Goal: Task Accomplishment & Management: Use online tool/utility

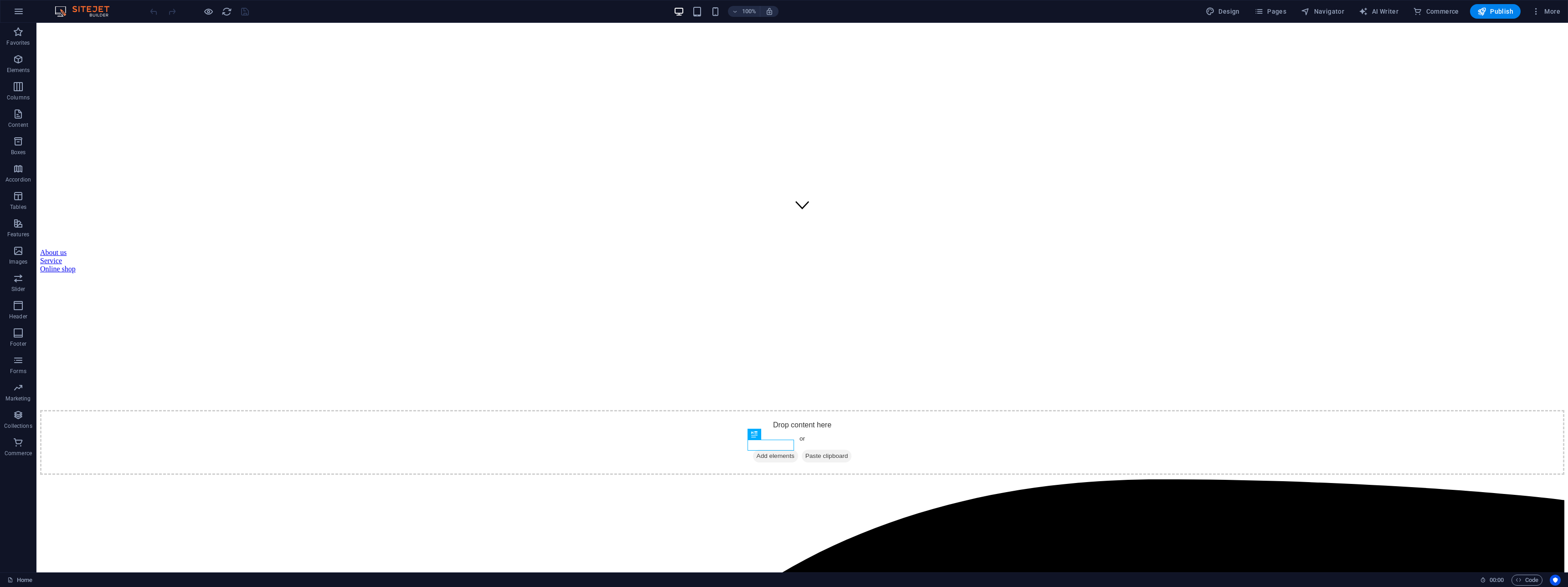
scroll to position [351, 0]
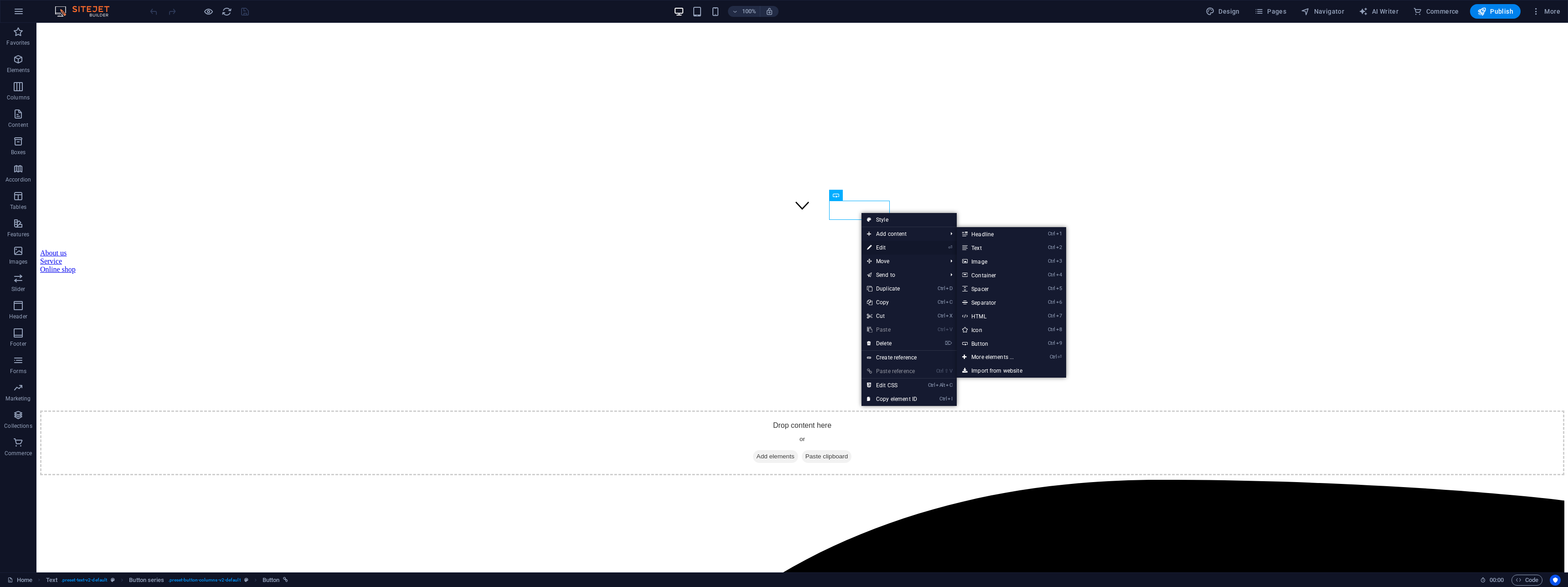
click at [881, 247] on link "⏎ Edit" at bounding box center [892, 247] width 61 height 13
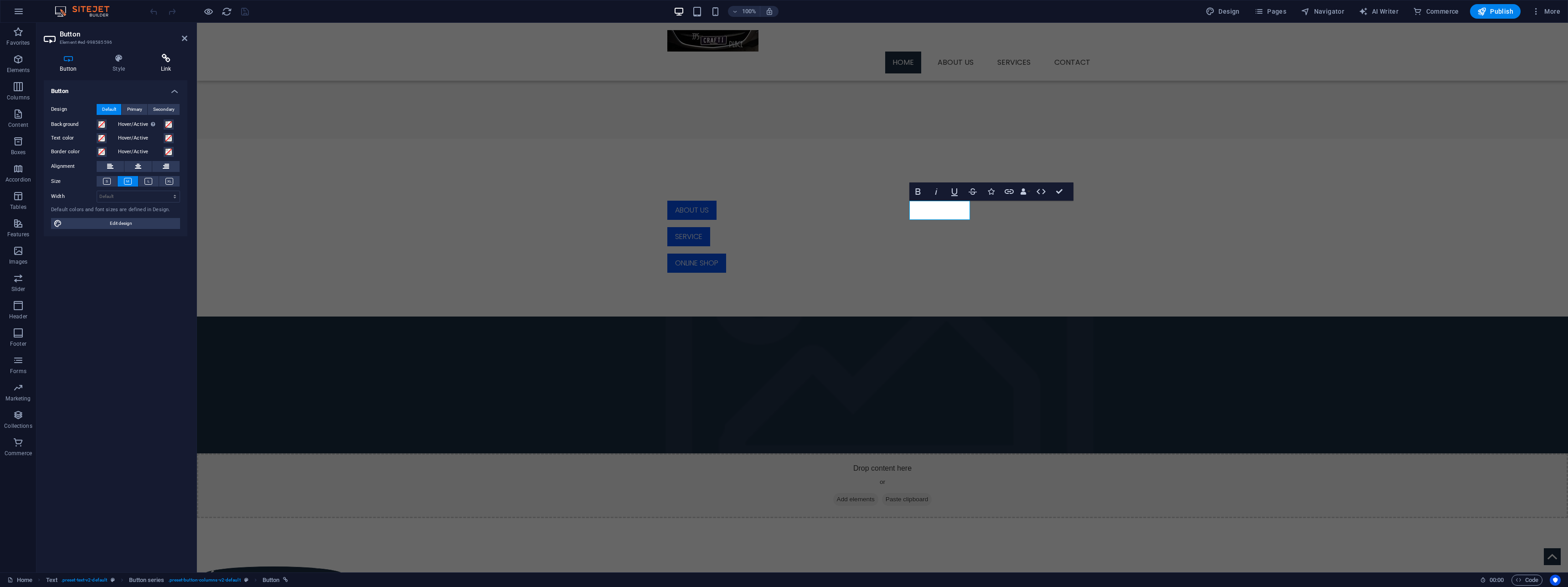
click at [156, 66] on h4 "Link" at bounding box center [166, 63] width 43 height 19
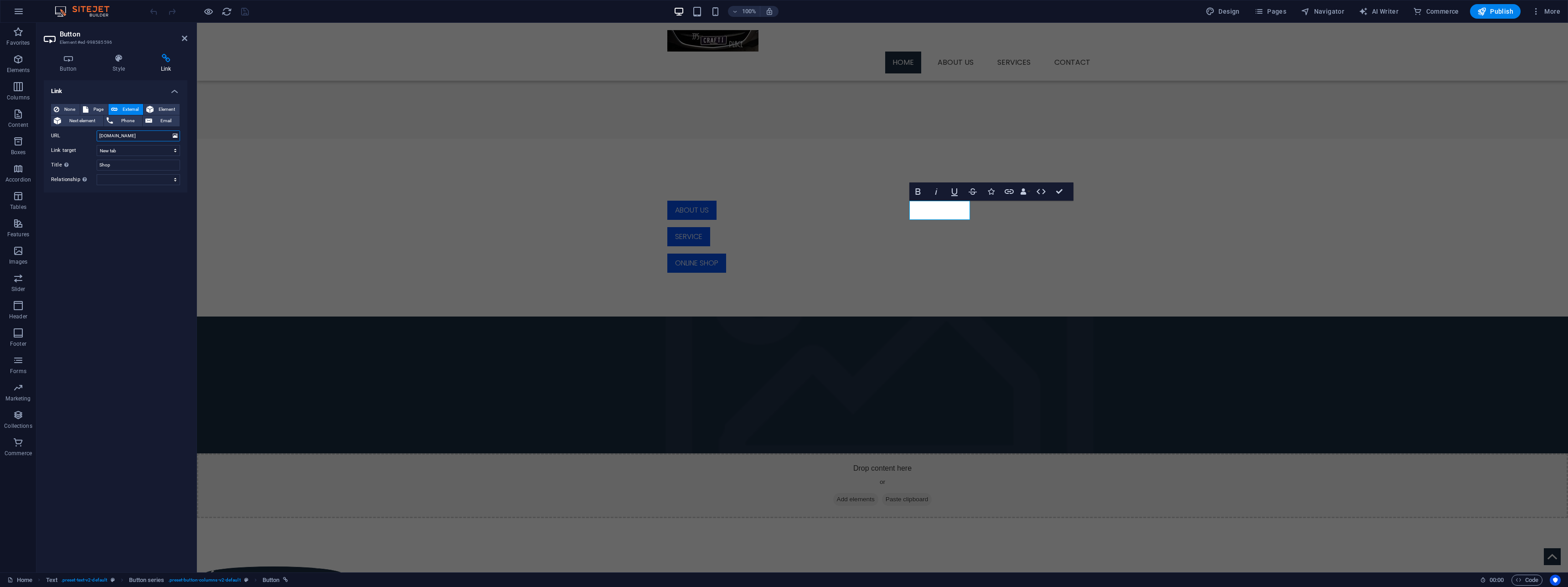
click at [100, 135] on input "[DOMAIN_NAME]" at bounding box center [138, 136] width 83 height 11
click at [103, 136] on input "htts://[DOMAIN_NAME]" at bounding box center [138, 136] width 83 height 11
drag, startPoint x: 167, startPoint y: 135, endPoint x: 77, endPoint y: 136, distance: 90.0
click at [97, 136] on input "[URL][DOMAIN_NAME]" at bounding box center [138, 136] width 83 height 11
type input "[URL][DOMAIN_NAME]"
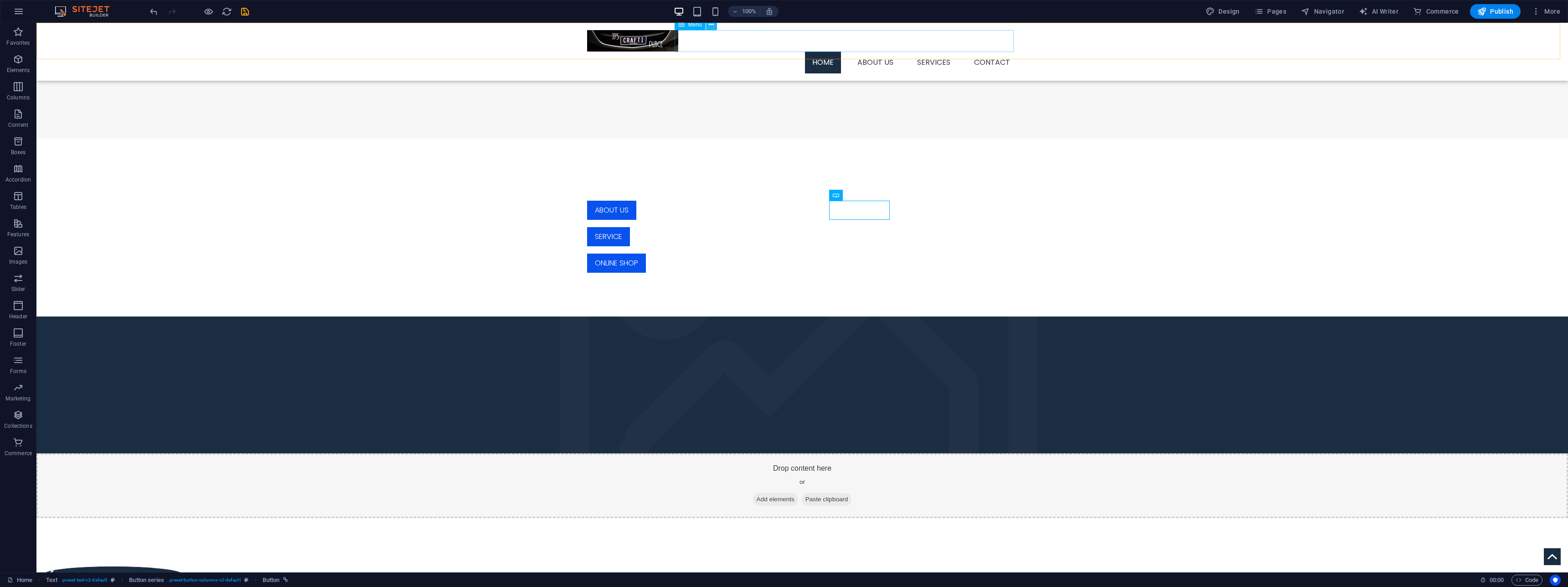
click at [709, 24] on button at bounding box center [712, 24] width 11 height 11
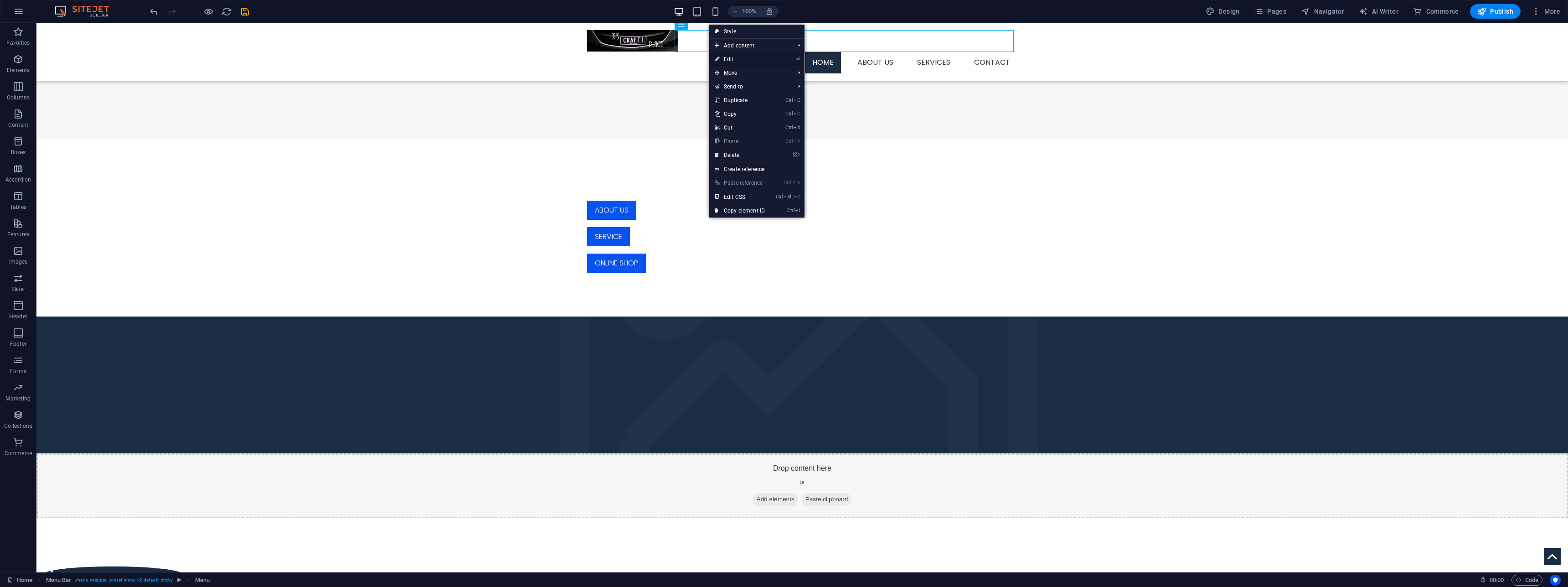
click at [744, 59] on link "⏎ Edit" at bounding box center [740, 59] width 61 height 13
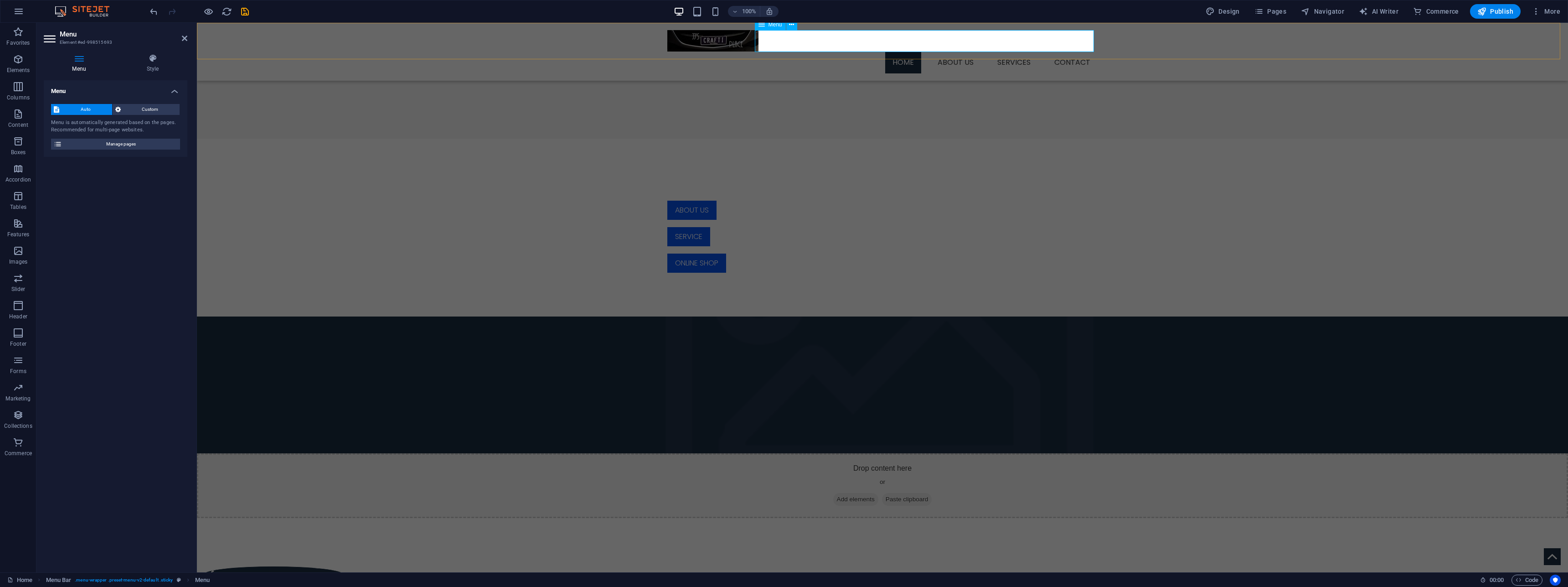
click at [1085, 52] on nav "Home About us Services Contact" at bounding box center [882, 63] width 430 height 22
click at [1068, 52] on nav "Home About us Services Contact" at bounding box center [882, 63] width 430 height 22
click at [793, 26] on icon at bounding box center [791, 25] width 5 height 10
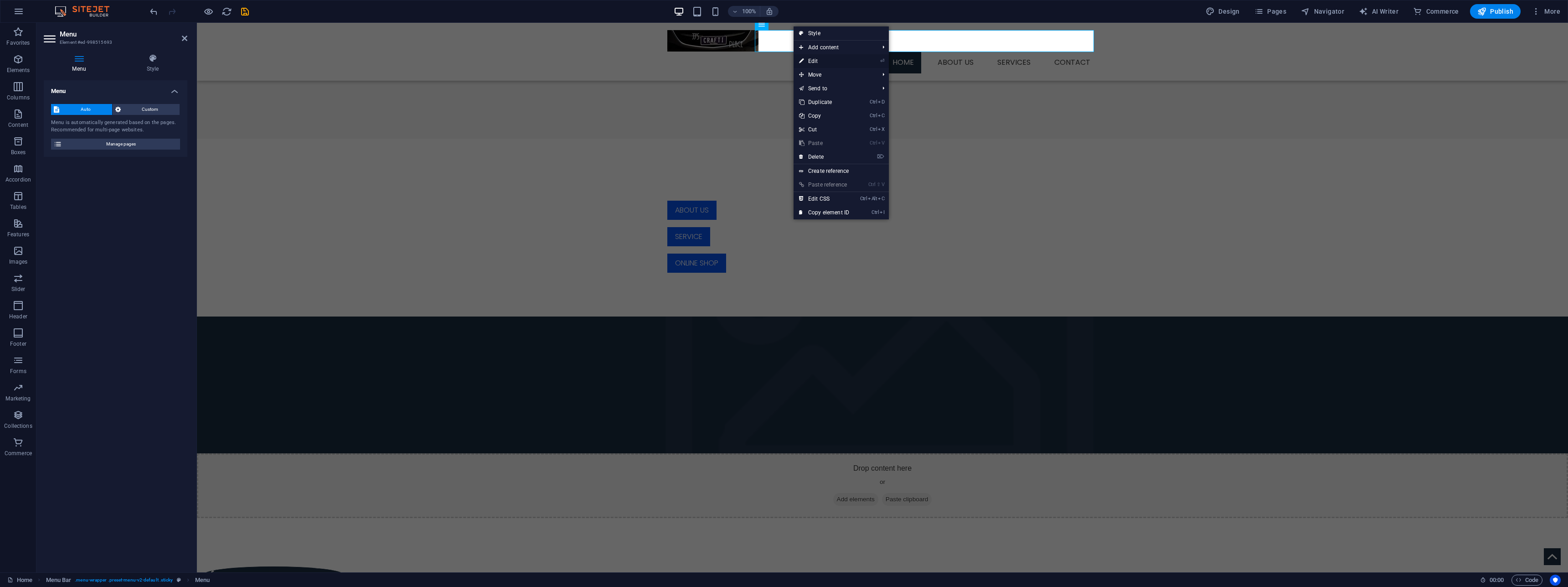
click at [820, 58] on link "⏎ Edit" at bounding box center [824, 61] width 61 height 13
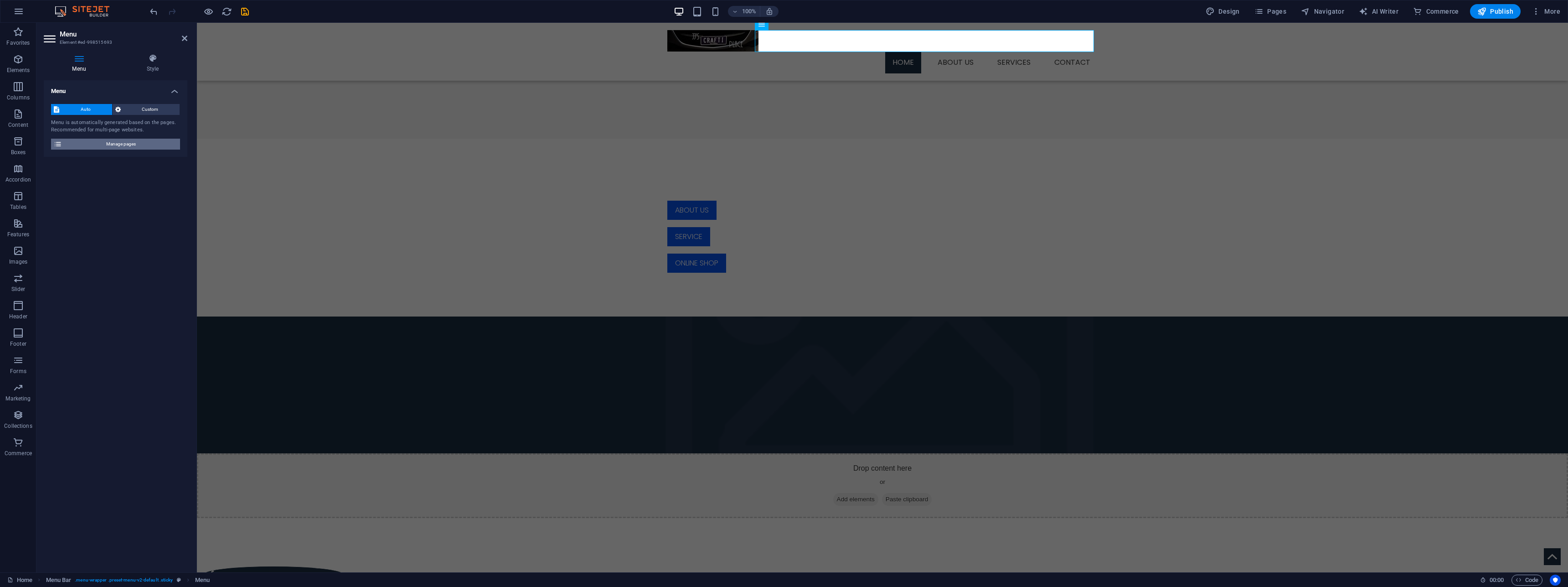
click at [131, 147] on span "Manage pages" at bounding box center [121, 144] width 113 height 11
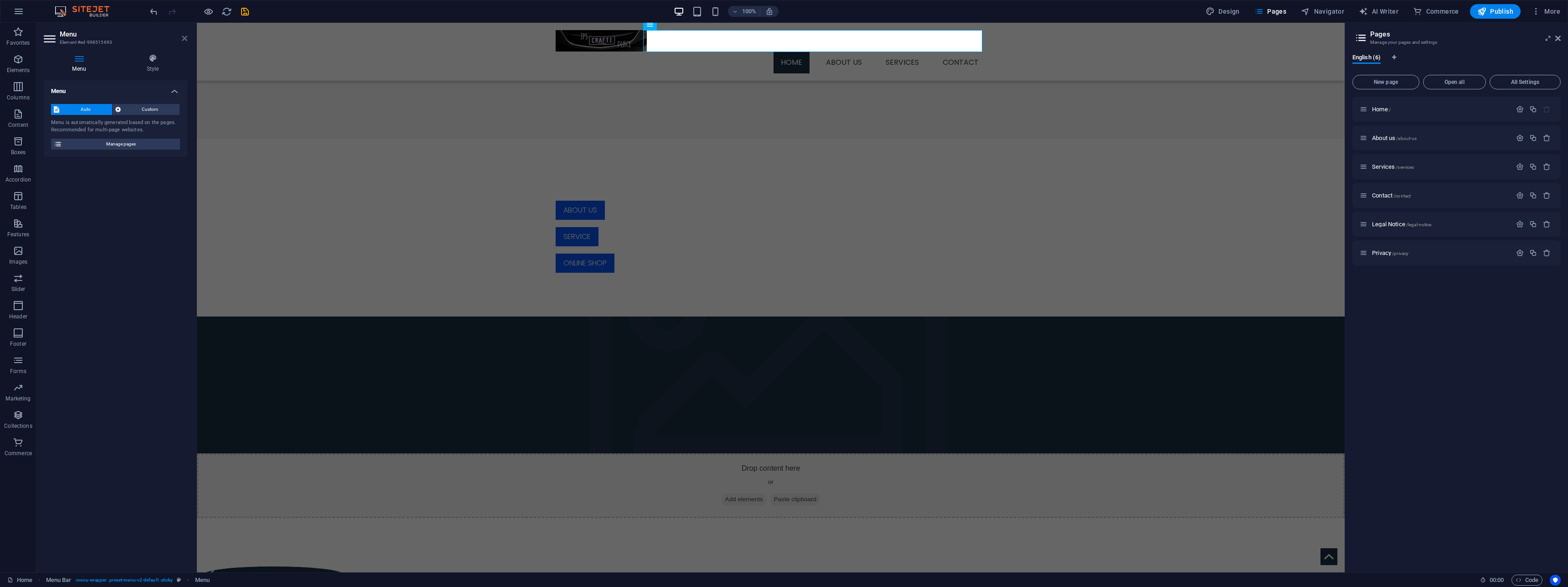
click at [183, 37] on icon at bounding box center [184, 38] width 5 height 7
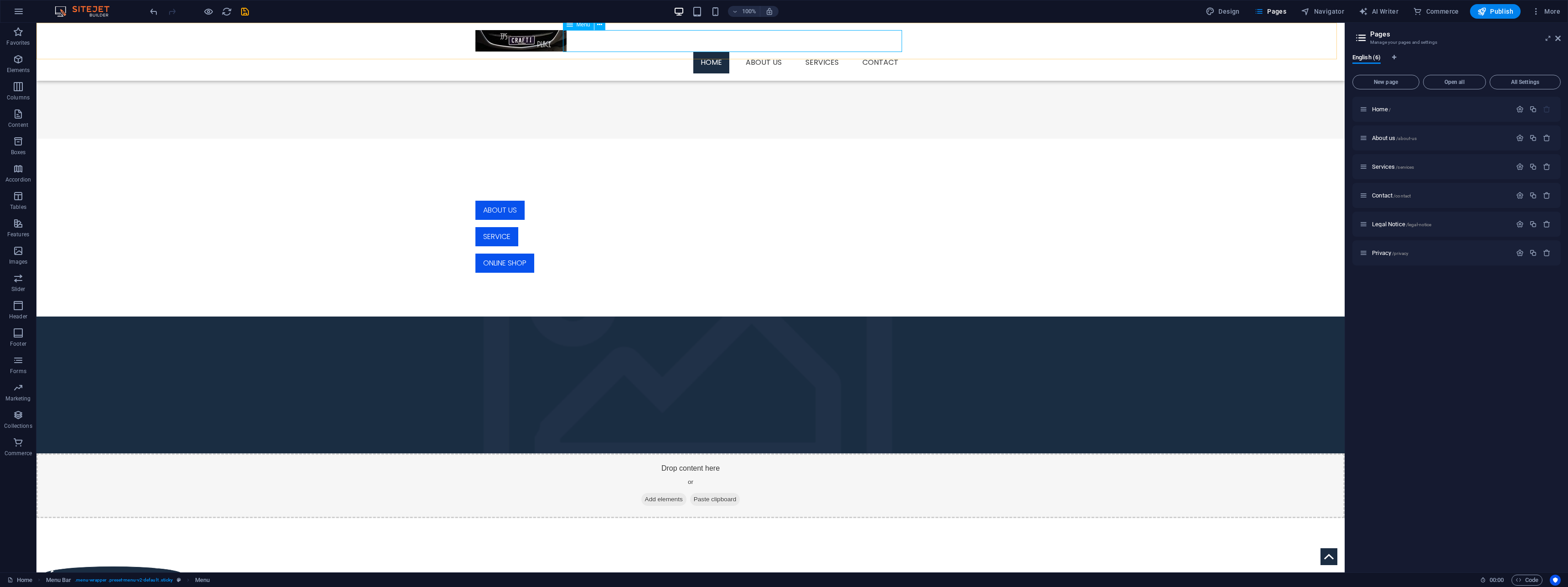
click at [570, 26] on icon at bounding box center [570, 24] width 6 height 11
click at [600, 28] on icon at bounding box center [600, 25] width 5 height 10
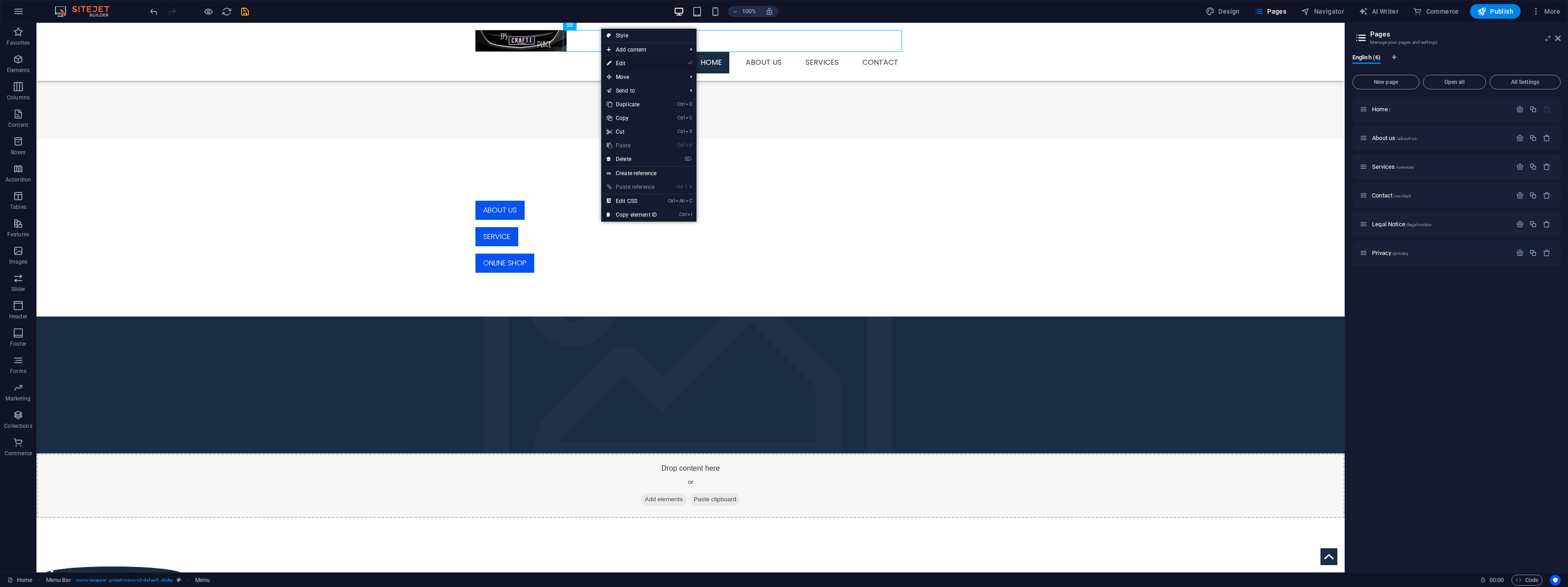
click at [645, 64] on link "⏎ Edit" at bounding box center [632, 63] width 61 height 13
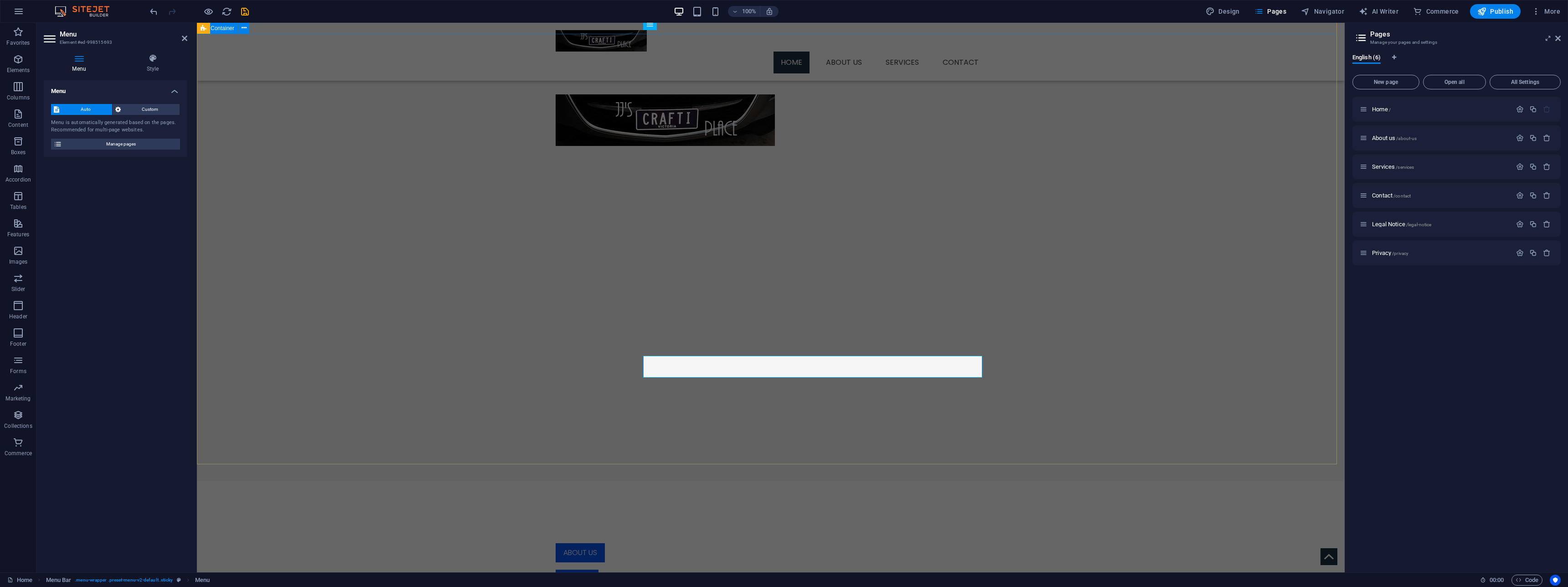
scroll to position [0, 0]
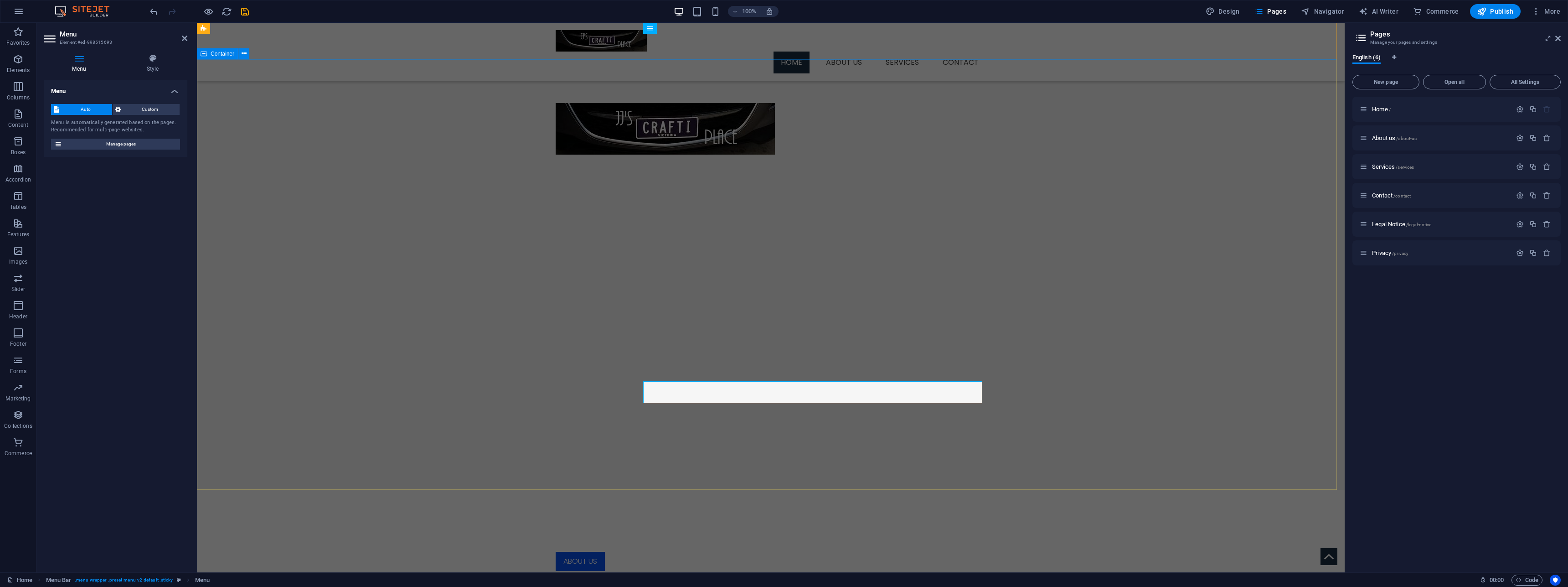
click at [841, 88] on div at bounding box center [771, 128] width 1148 height 139
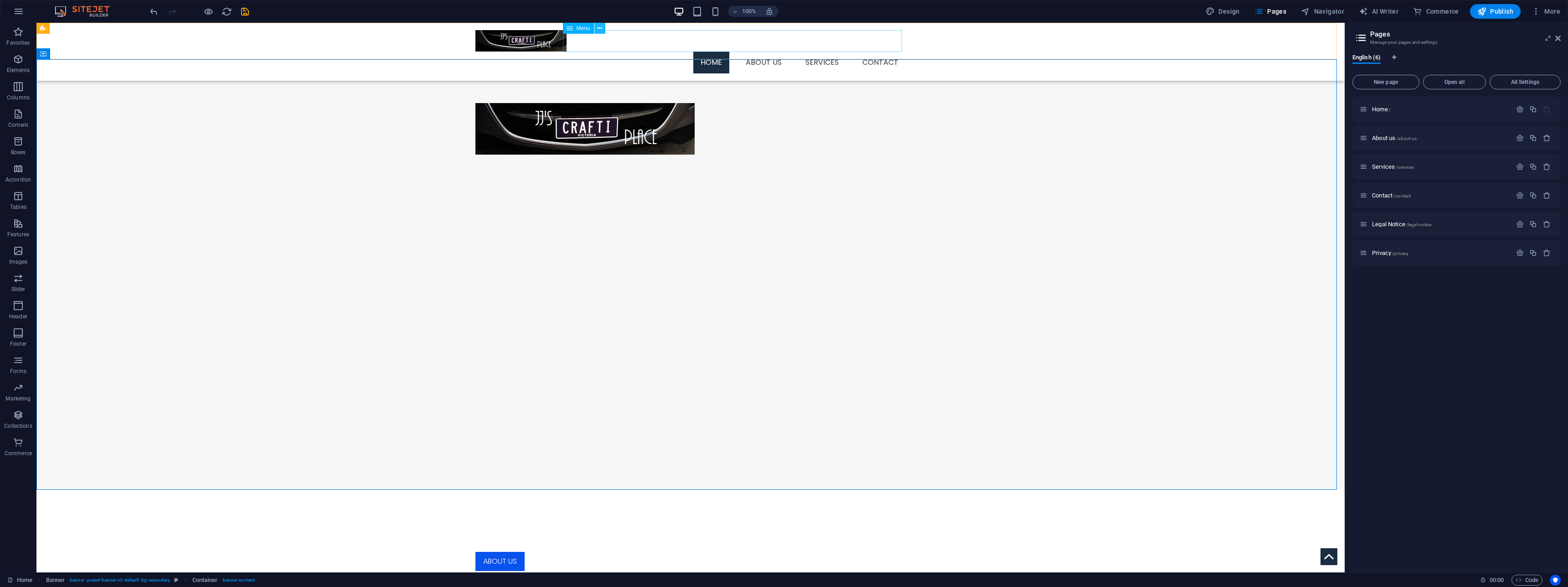
click at [600, 30] on icon at bounding box center [600, 29] width 5 height 10
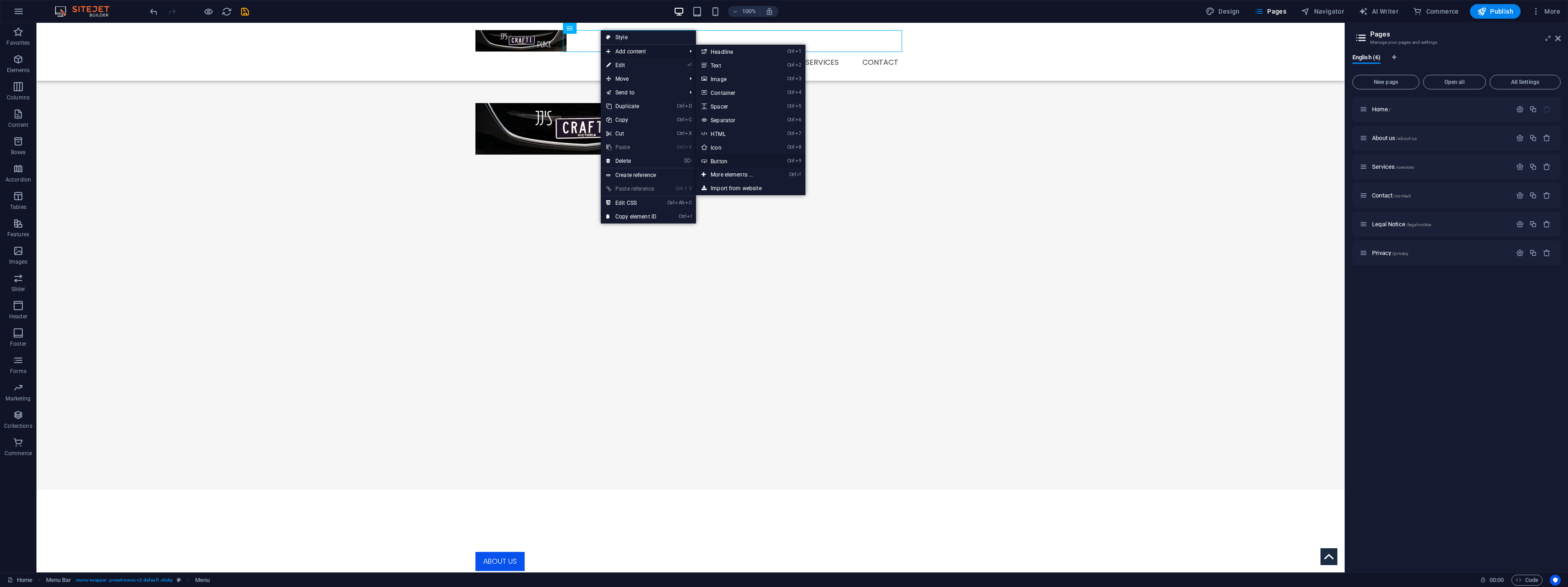
click at [716, 163] on link "Ctrl 9 Button" at bounding box center [733, 161] width 75 height 13
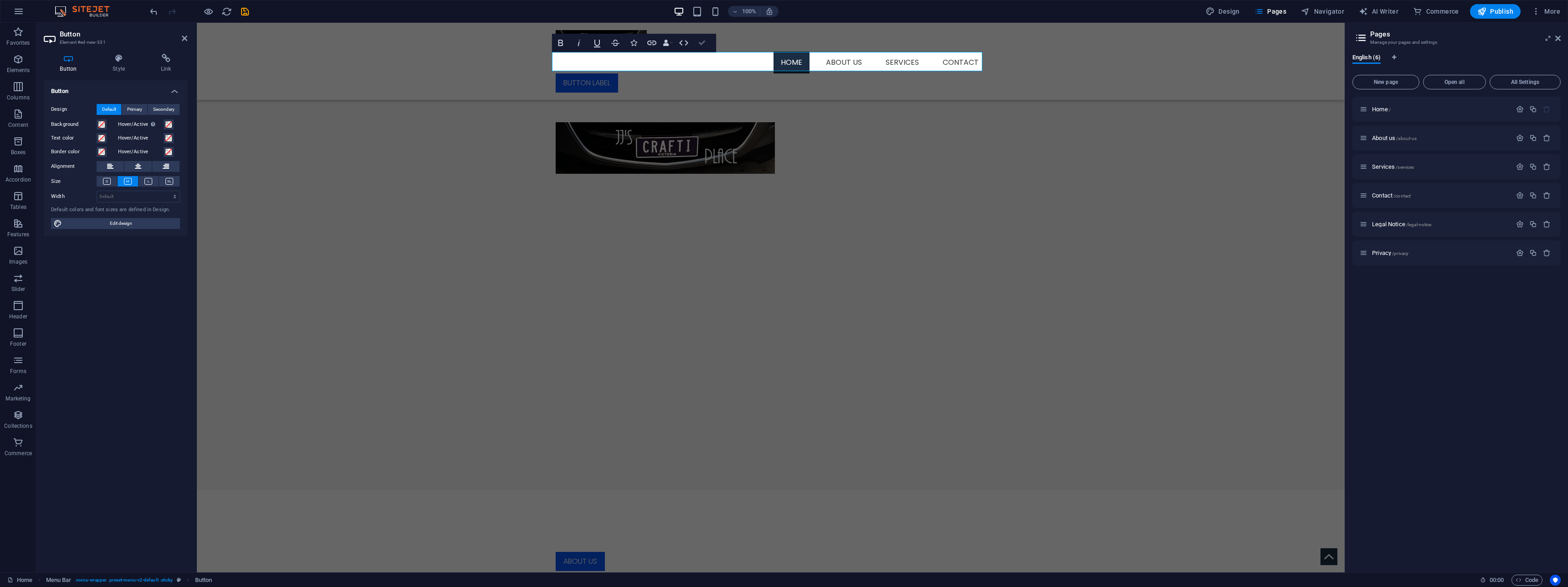
drag, startPoint x: 699, startPoint y: 41, endPoint x: 660, endPoint y: 20, distance: 44.3
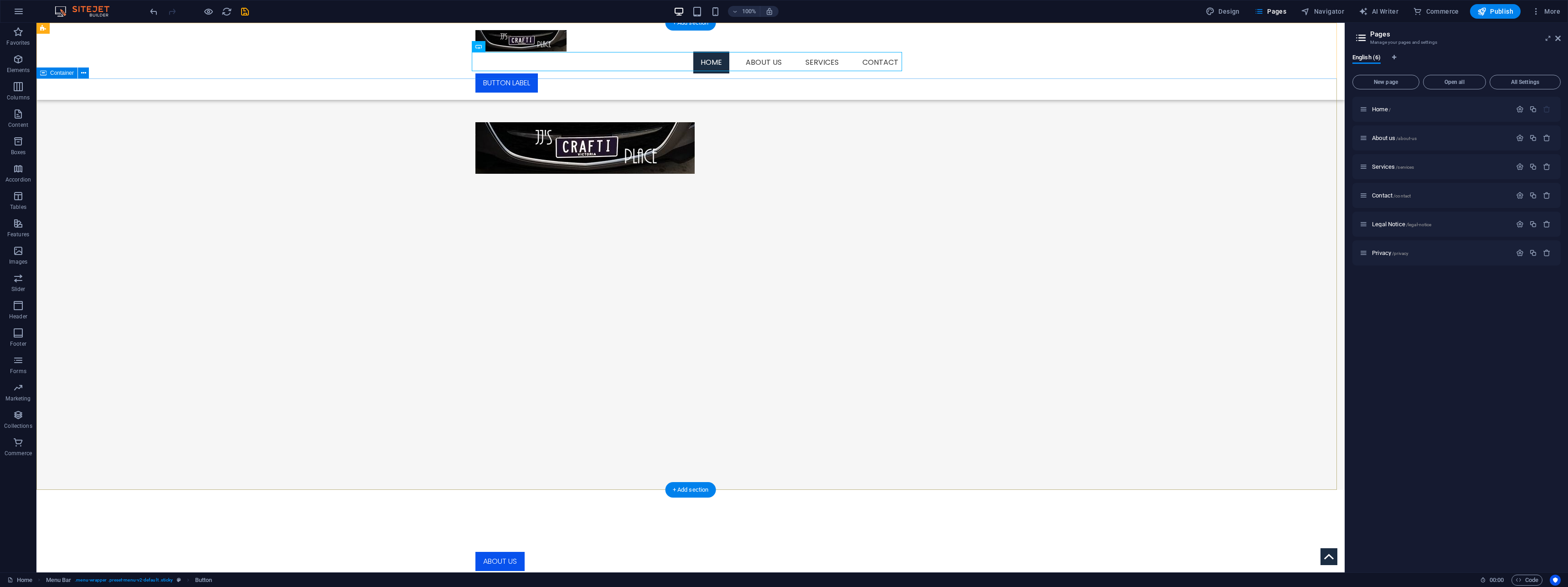
click at [615, 161] on div at bounding box center [690, 148] width 1308 height 139
click at [510, 46] on icon at bounding box center [511, 47] width 5 height 10
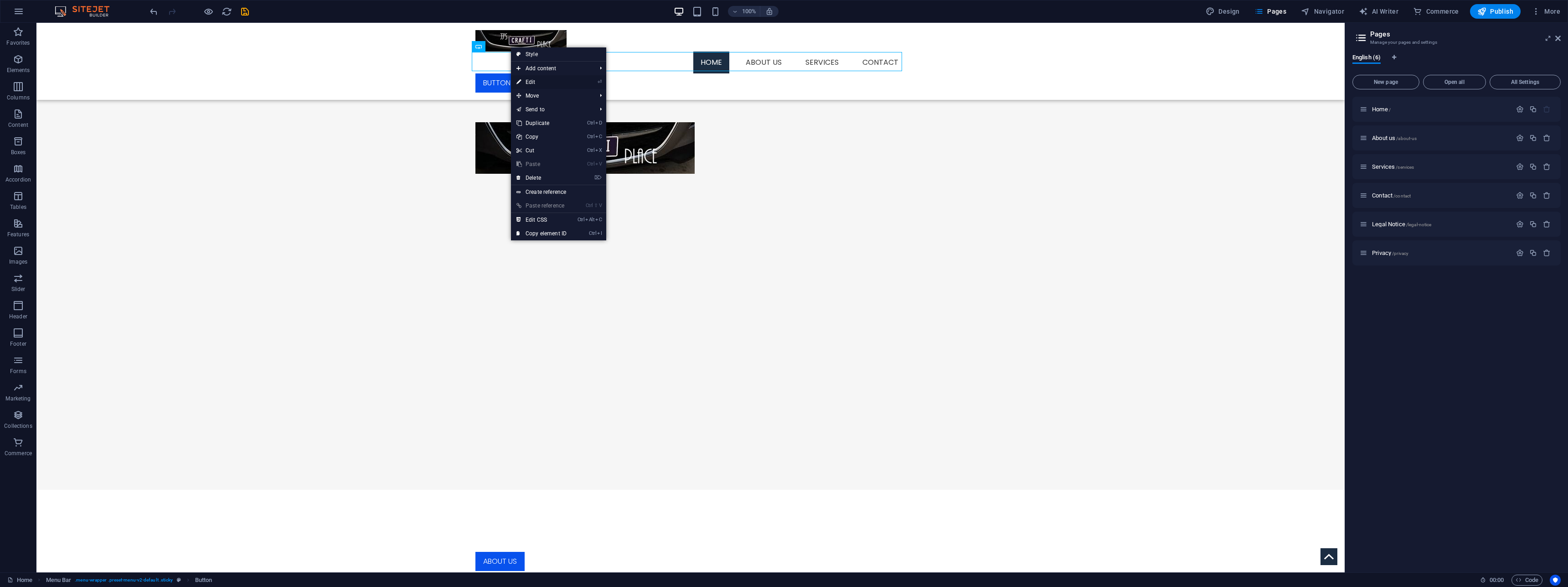
click at [531, 81] on link "⏎ Edit" at bounding box center [541, 82] width 61 height 13
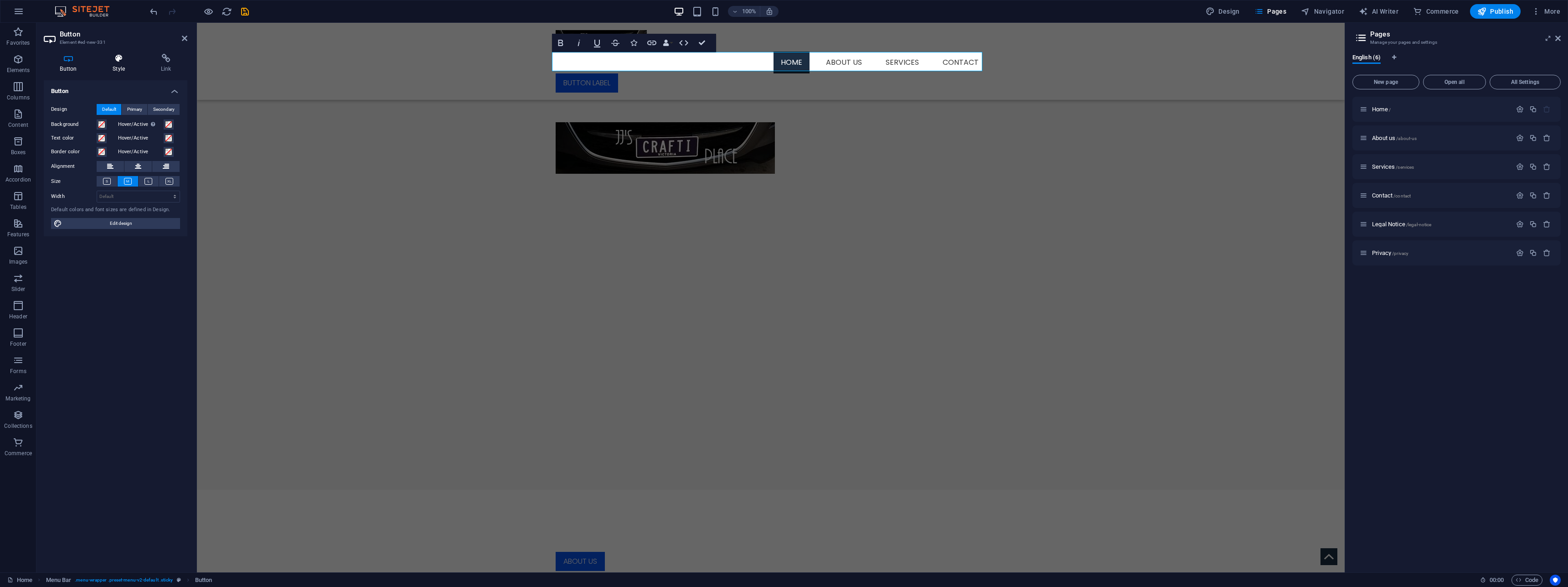
click at [122, 68] on h4 "Style" at bounding box center [121, 63] width 48 height 19
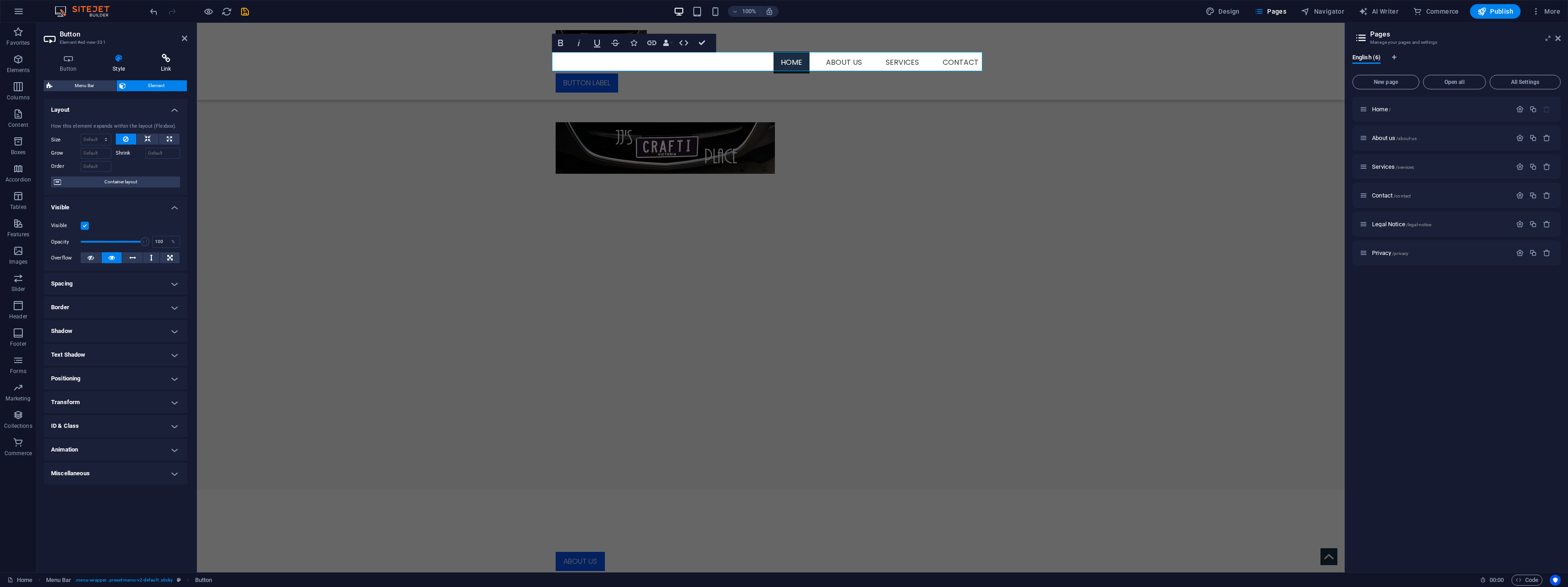
click at [168, 68] on h4 "Link" at bounding box center [166, 63] width 43 height 19
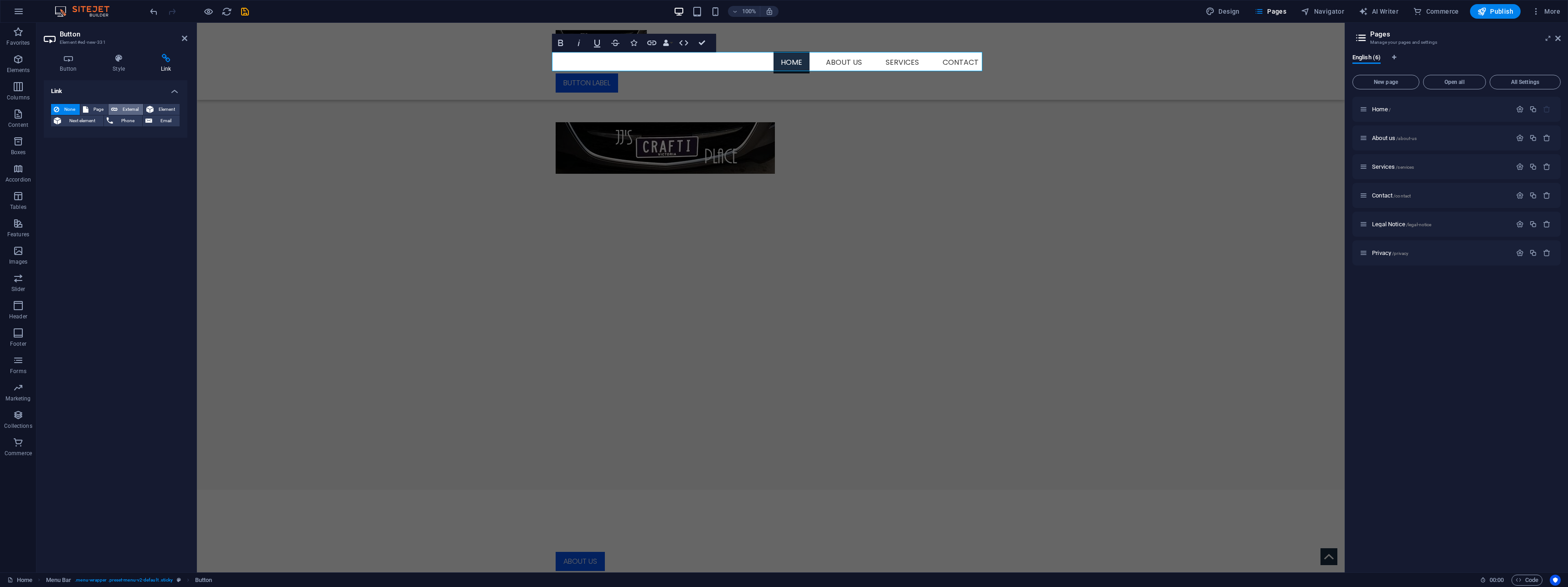
click at [128, 111] on span "External" at bounding box center [130, 110] width 20 height 11
select select "blank"
paste input "[URL][DOMAIN_NAME]"
type input "[URL][DOMAIN_NAME]"
click at [97, 145] on select "New tab Same tab Overlay" at bounding box center [138, 150] width 83 height 11
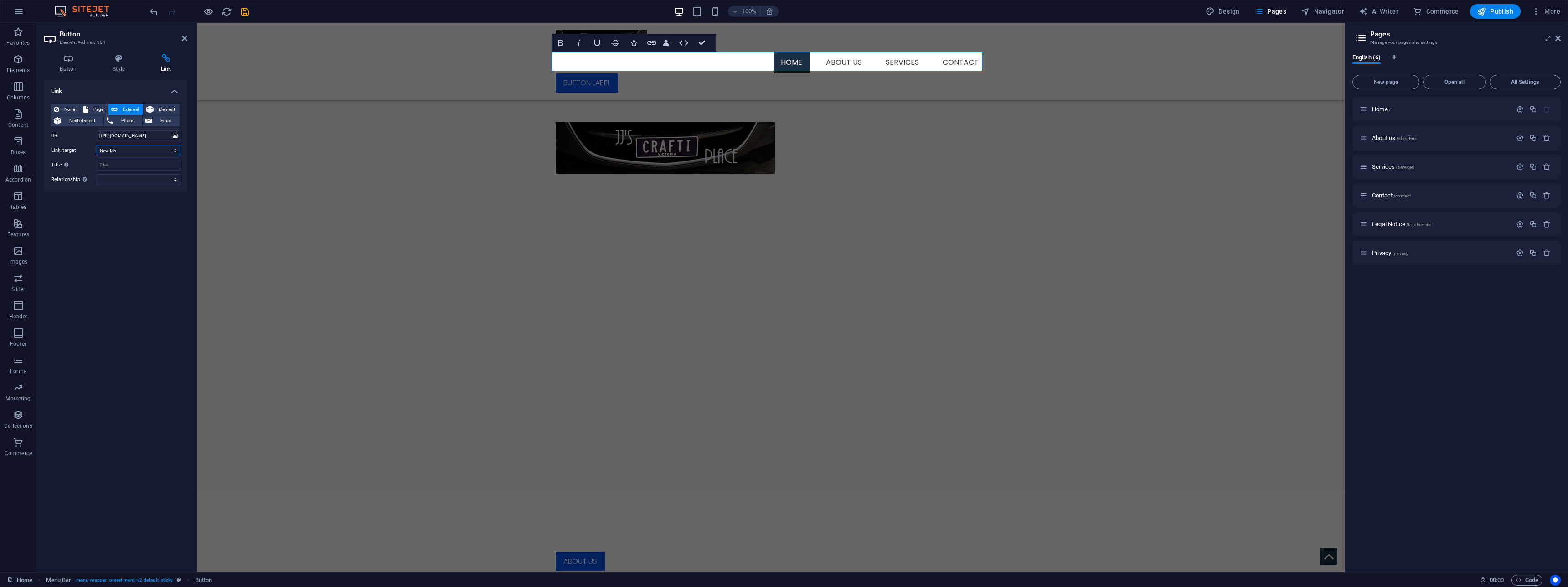
click option "New tab" at bounding box center [0, 0] width 0 height 0
click at [129, 169] on input "Title Additional link description, should not be the same as the link text. The…" at bounding box center [138, 165] width 83 height 11
type input "Shop"
click at [72, 63] on h4 "Button" at bounding box center [70, 63] width 53 height 19
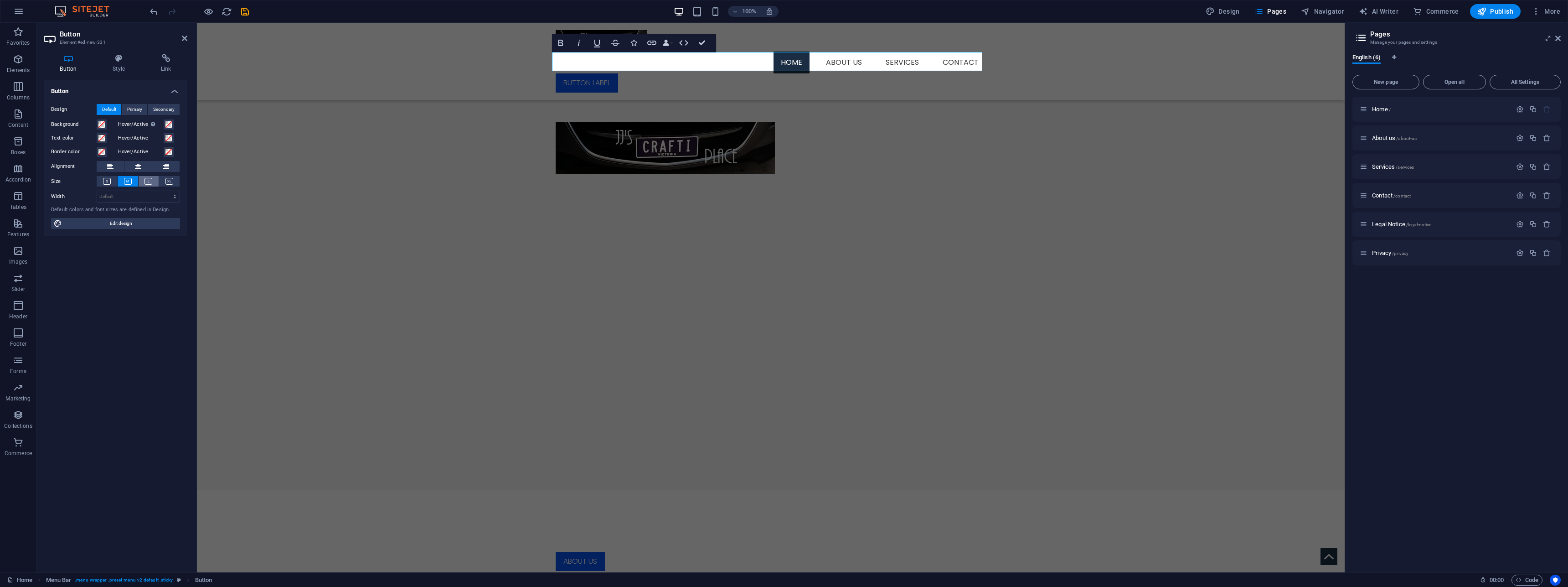
click at [147, 181] on icon at bounding box center [148, 181] width 8 height 7
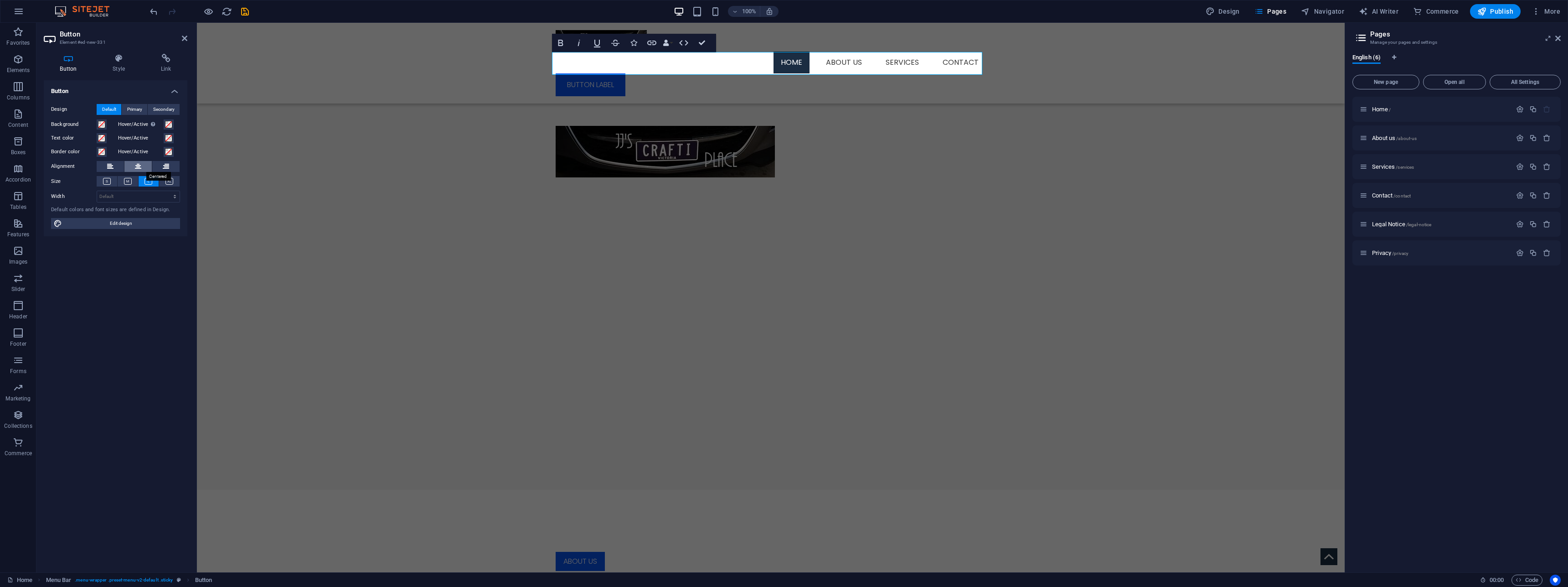
click at [141, 166] on icon at bounding box center [138, 166] width 6 height 11
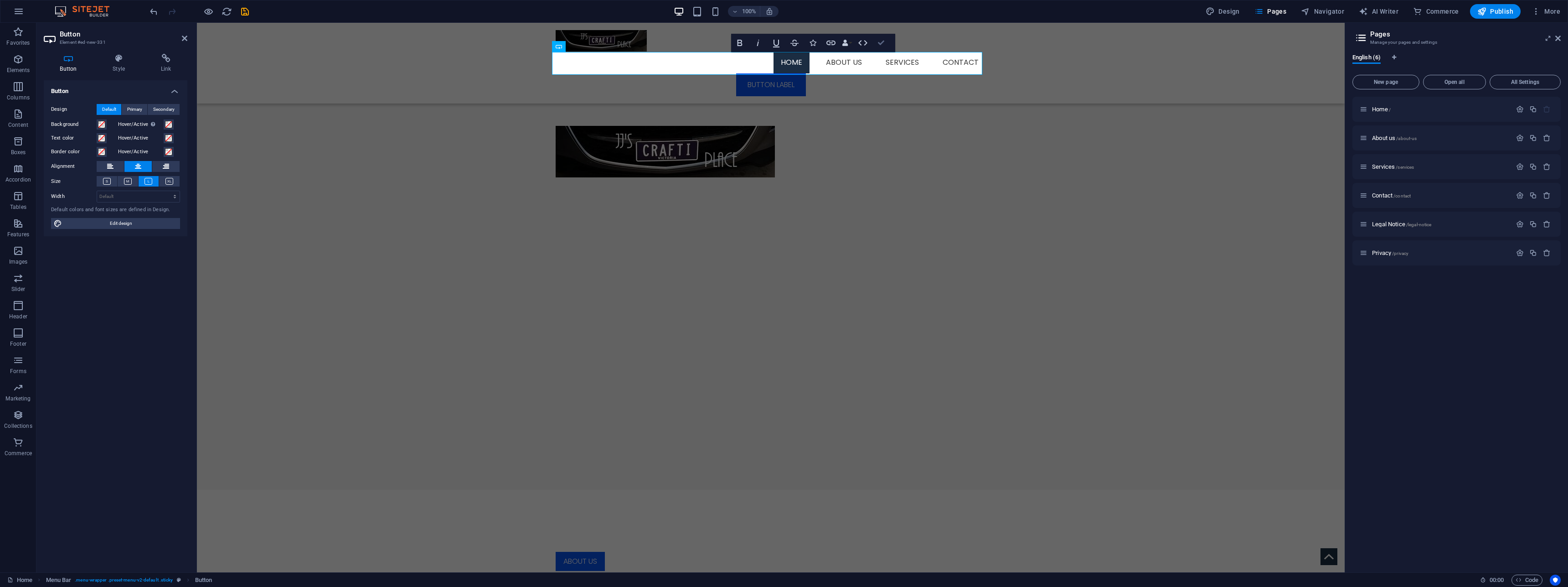
drag, startPoint x: 690, startPoint y: 30, endPoint x: 838, endPoint y: 72, distance: 153.8
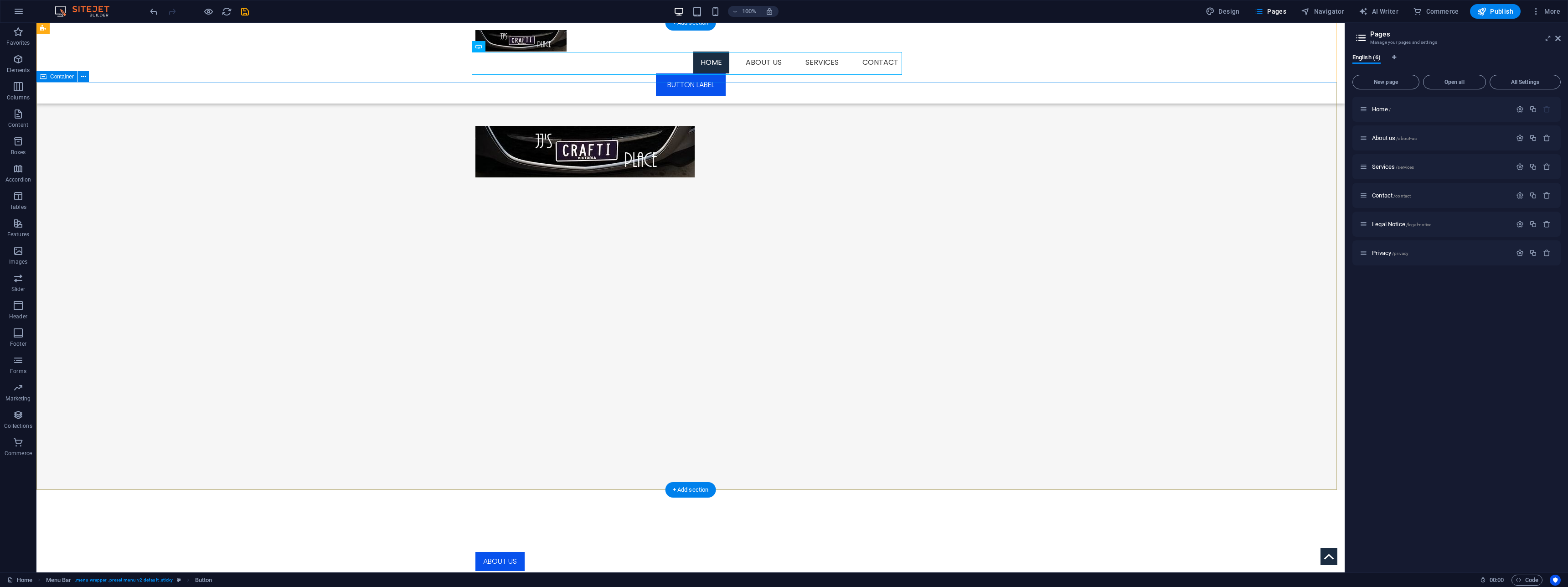
click at [785, 142] on div at bounding box center [690, 152] width 1308 height 139
click at [513, 46] on icon at bounding box center [511, 47] width 5 height 10
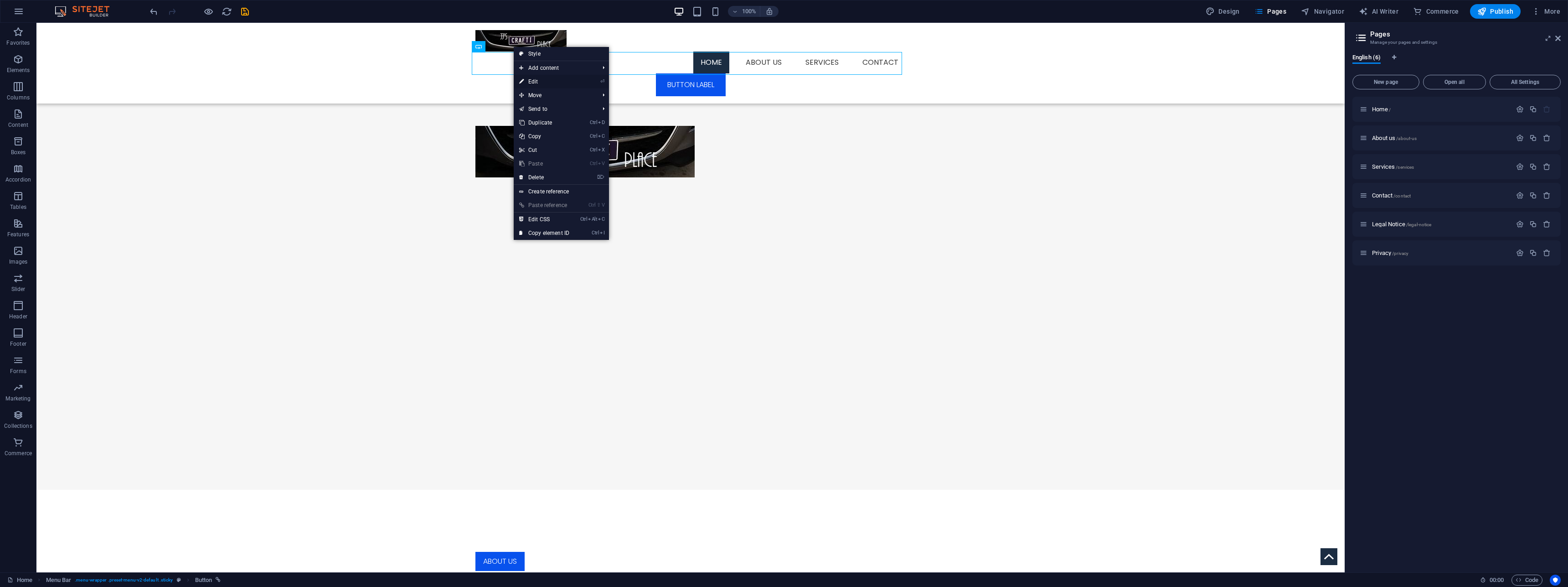
click at [562, 83] on link "⏎ Edit" at bounding box center [544, 82] width 61 height 13
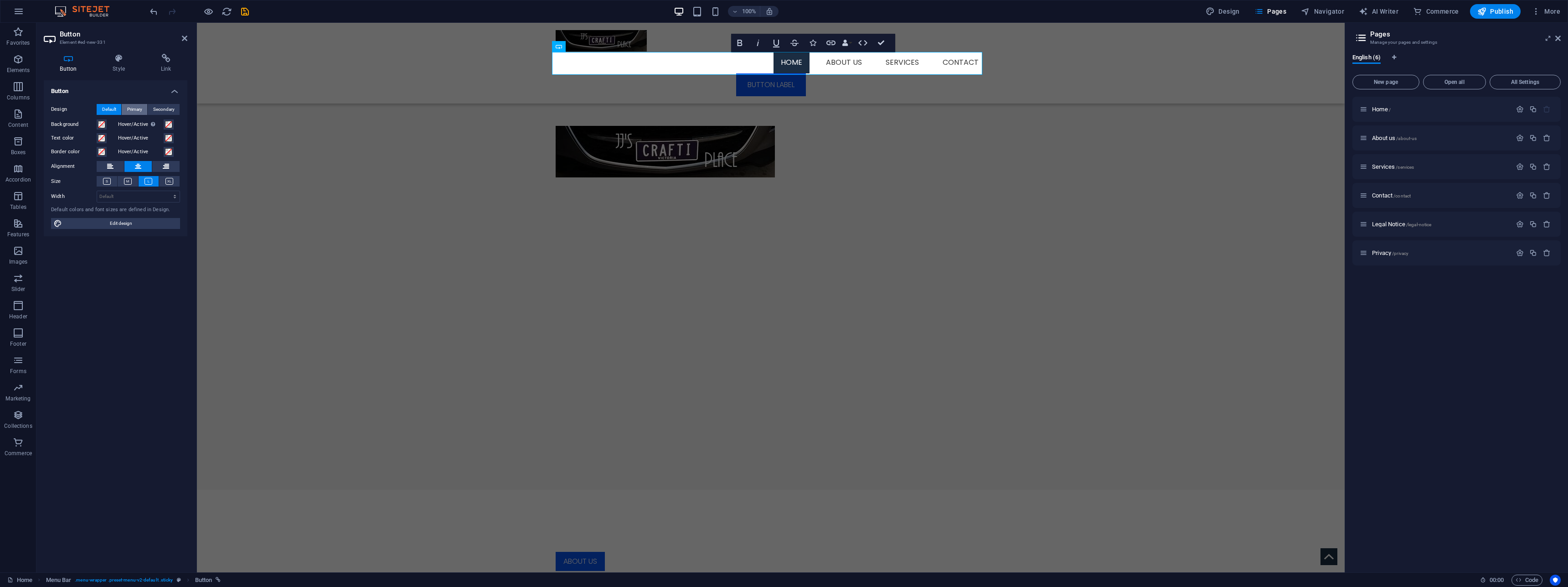
click at [136, 110] on span "Primary" at bounding box center [135, 110] width 15 height 11
click at [110, 113] on span "Default" at bounding box center [109, 110] width 14 height 11
click at [123, 68] on h4 "Style" at bounding box center [121, 63] width 48 height 19
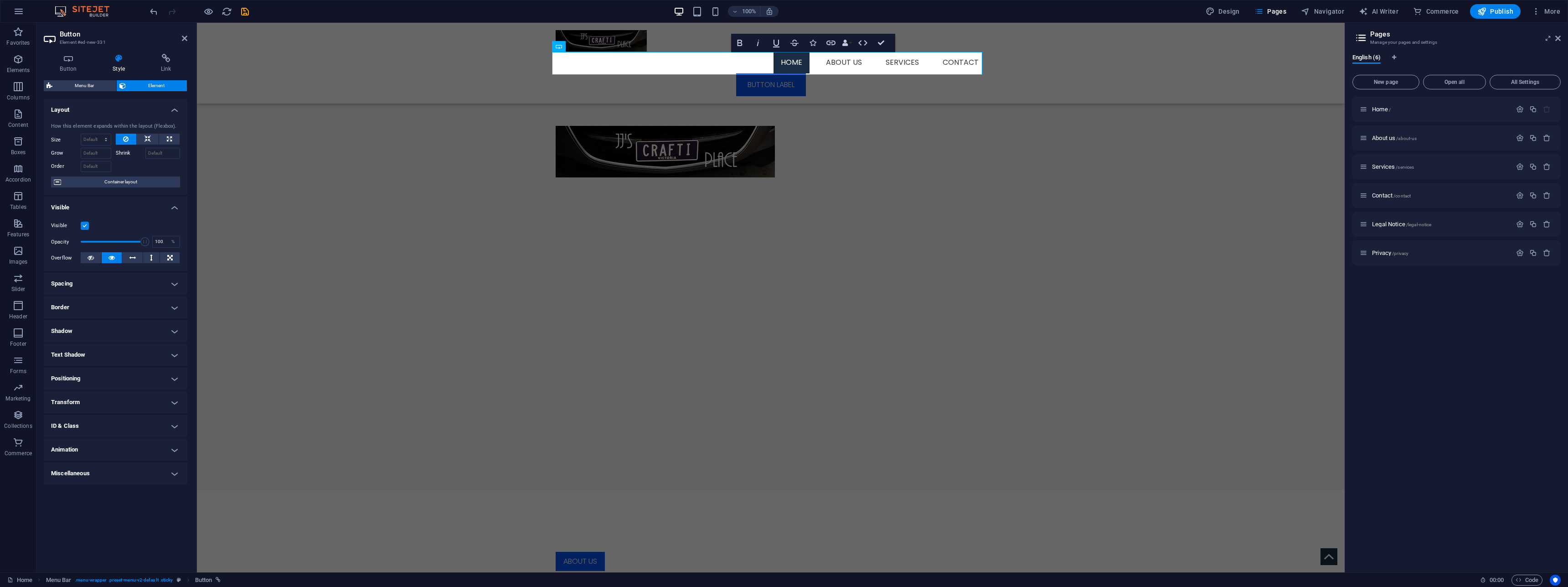
click at [183, 286] on h4 "Spacing" at bounding box center [116, 284] width 144 height 22
click at [177, 415] on h4 "Positioning" at bounding box center [116, 415] width 144 height 22
click at [172, 414] on h4 "Positioning" at bounding box center [116, 412] width 144 height 16
click at [168, 301] on span "Custom" at bounding box center [162, 302] width 32 height 11
click at [96, 312] on select "auto px % rem vw vh" at bounding box center [115, 318] width 38 height 11
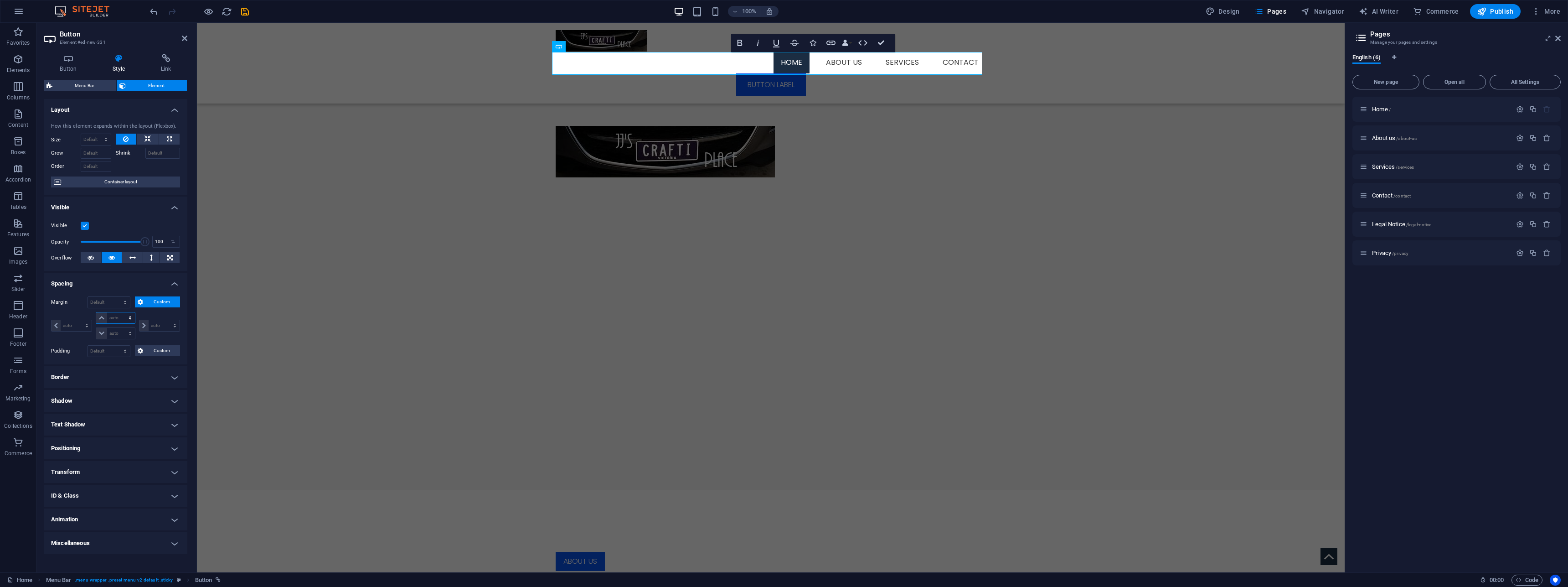
select select "px"
click option "px" at bounding box center [0, 0] width 0 height 0
type input "0"
select select "px"
type input "0"
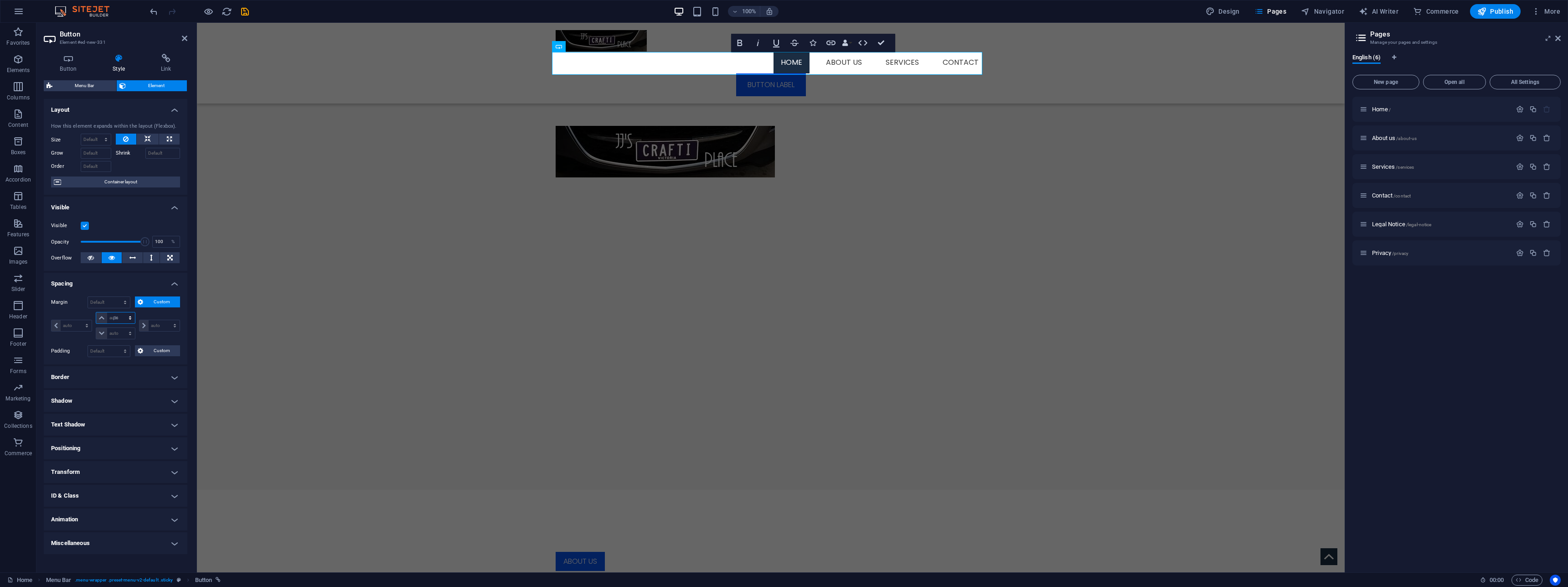
select select "px"
type input "0"
select select "px"
type input "0"
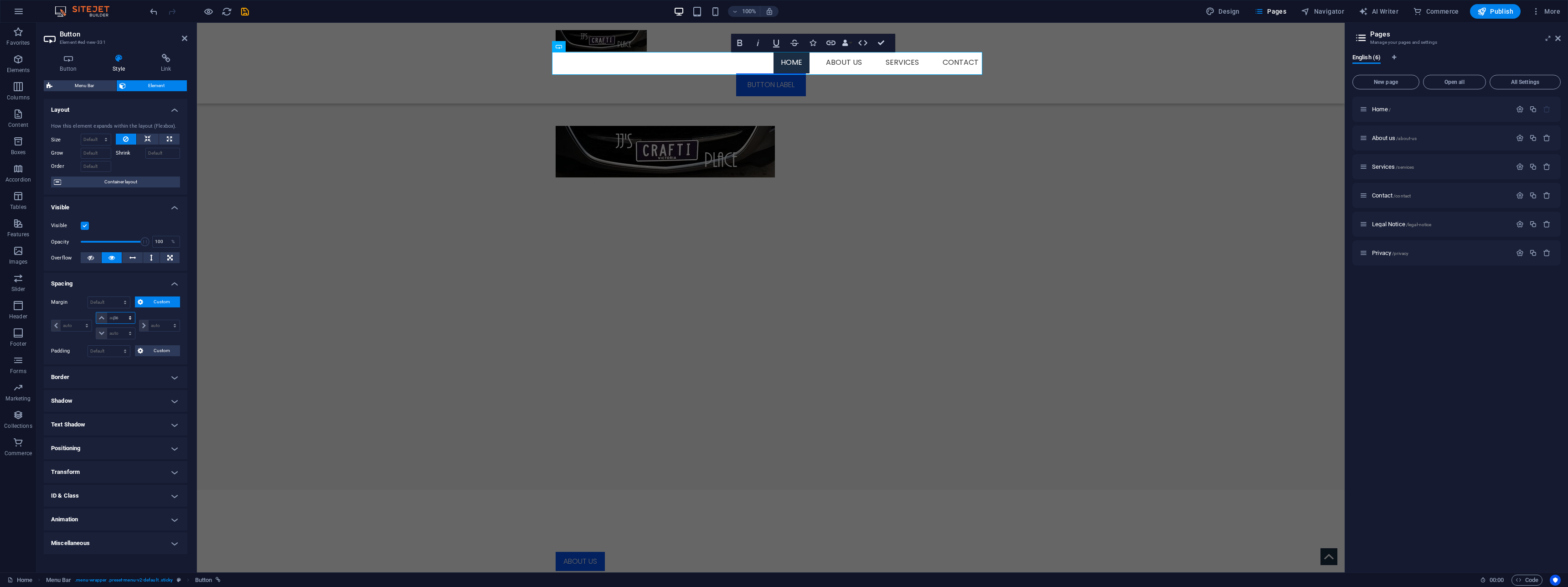
select select "px"
type input "20"
select select "DISABLED_OPTION_VALUE"
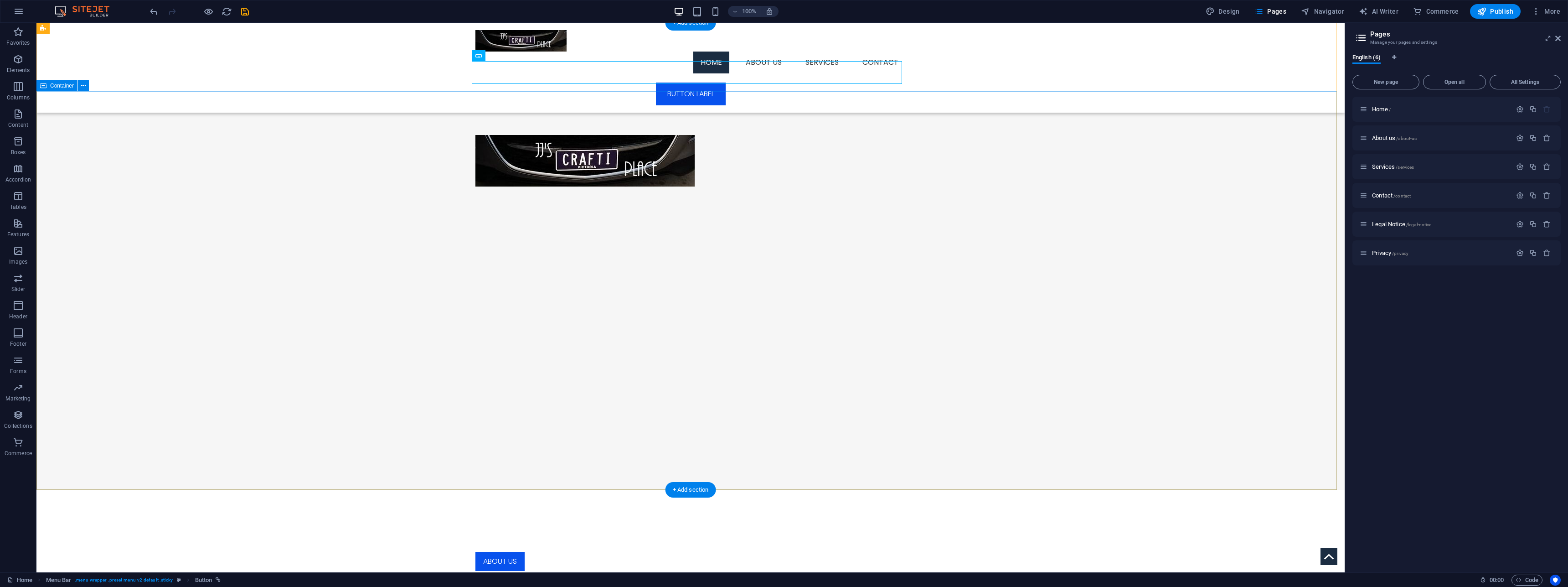
click at [767, 180] on div at bounding box center [690, 161] width 1308 height 139
click at [509, 57] on div "Menu Home About us Services Contact Button label" at bounding box center [690, 68] width 1308 height 90
click at [510, 54] on icon at bounding box center [511, 56] width 5 height 10
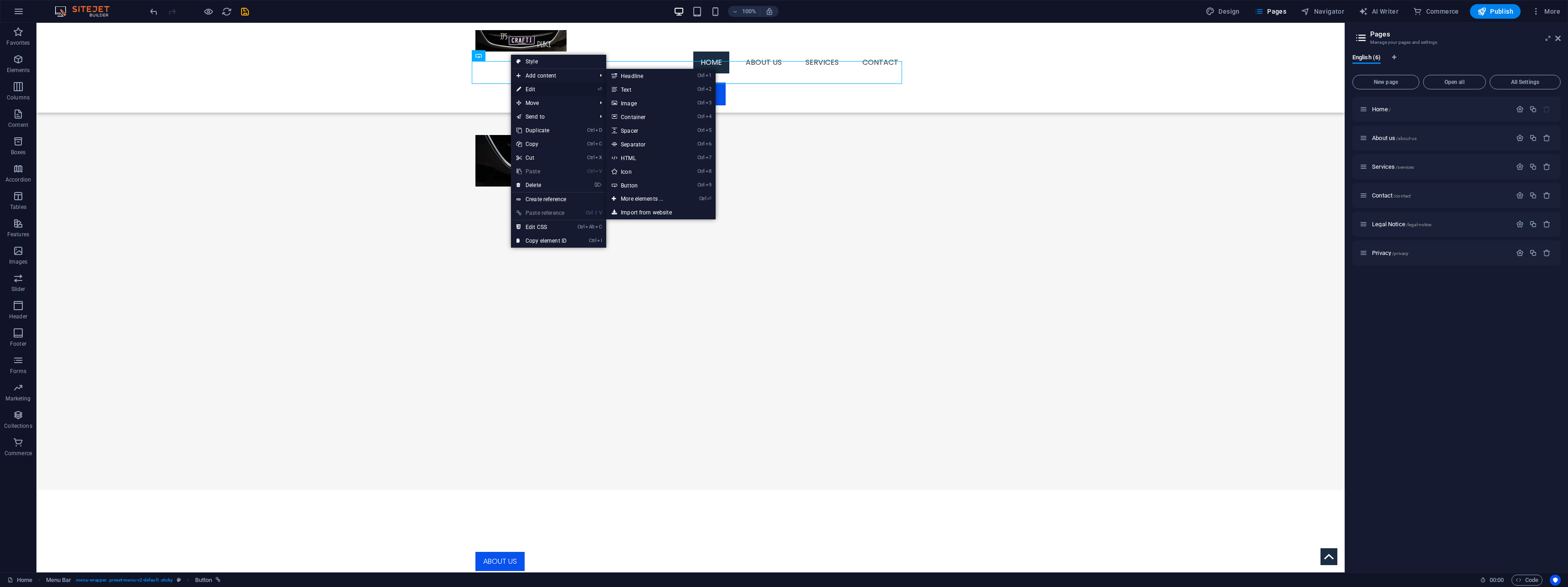
click at [538, 86] on link "⏎ Edit" at bounding box center [541, 90] width 61 height 13
select select "px"
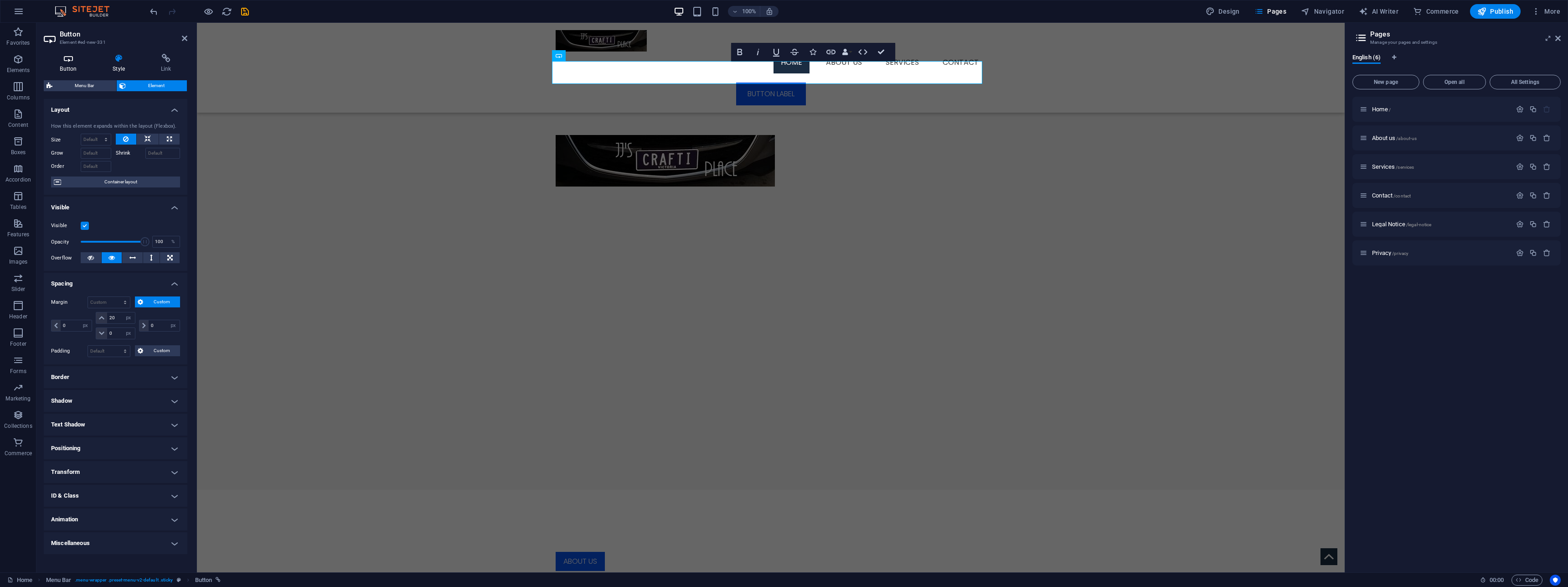
click at [75, 65] on h4 "Button" at bounding box center [70, 63] width 53 height 19
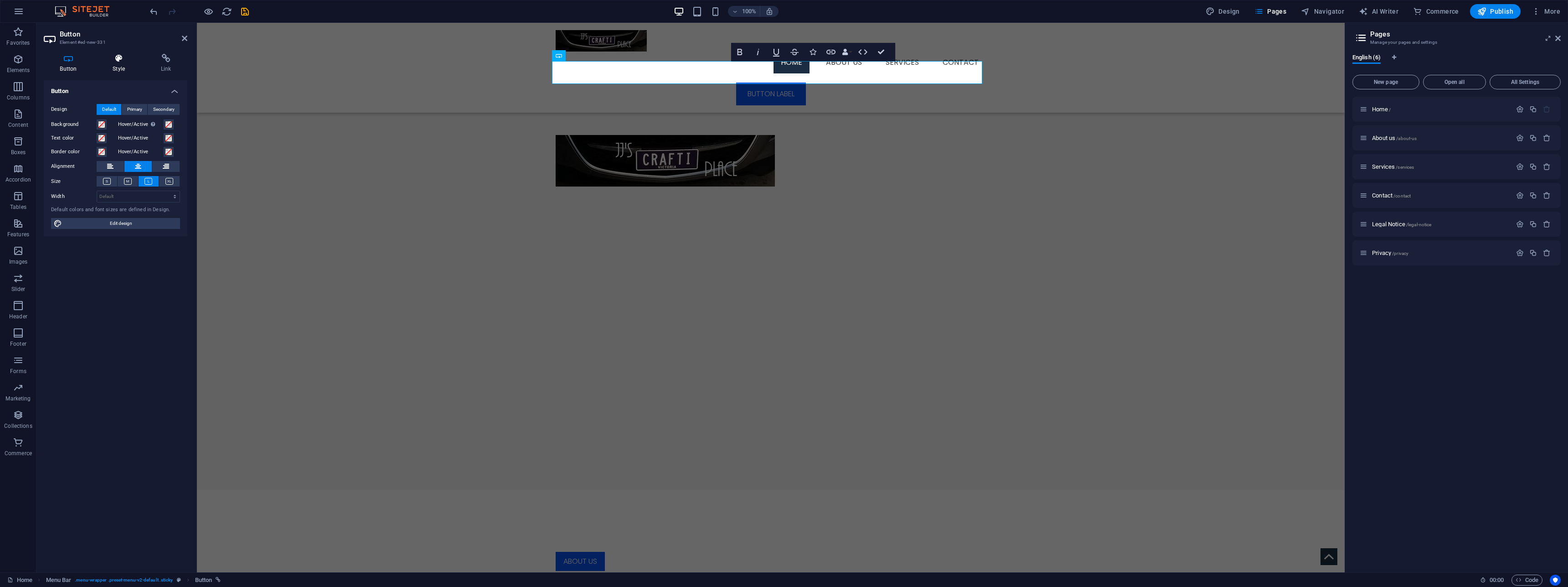
click at [121, 66] on h4 "Style" at bounding box center [121, 63] width 48 height 19
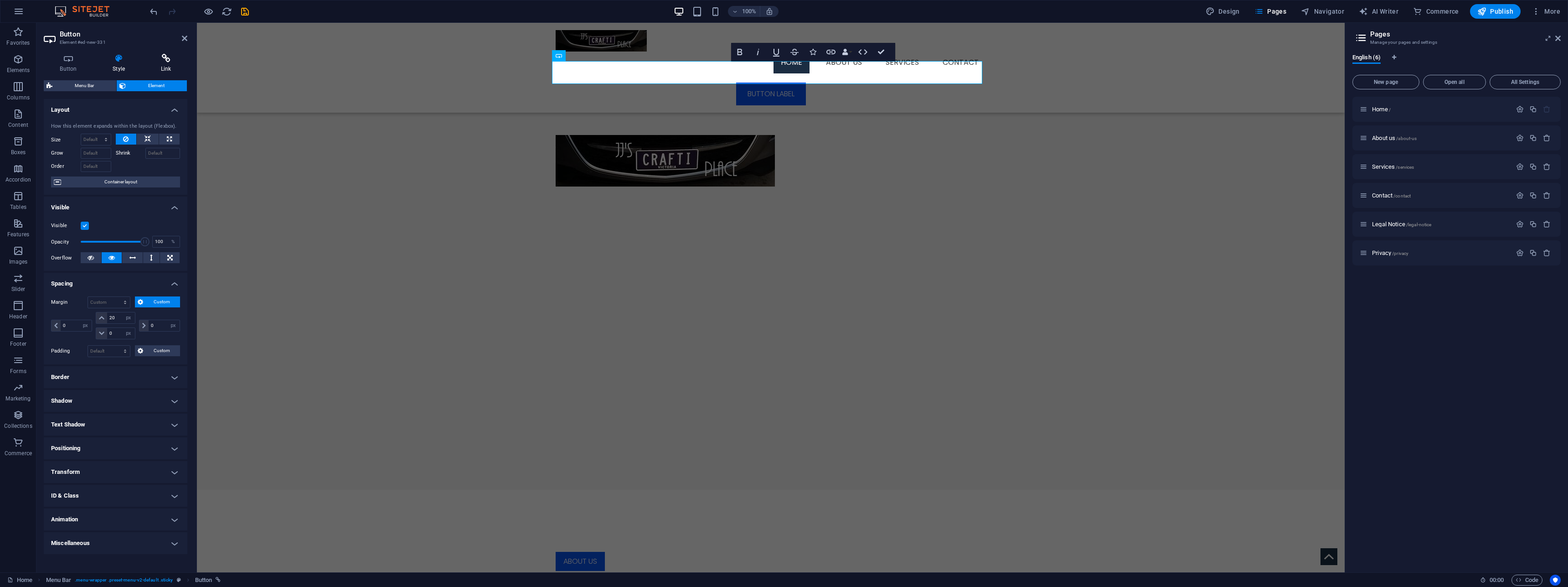
click at [168, 55] on icon at bounding box center [166, 58] width 43 height 9
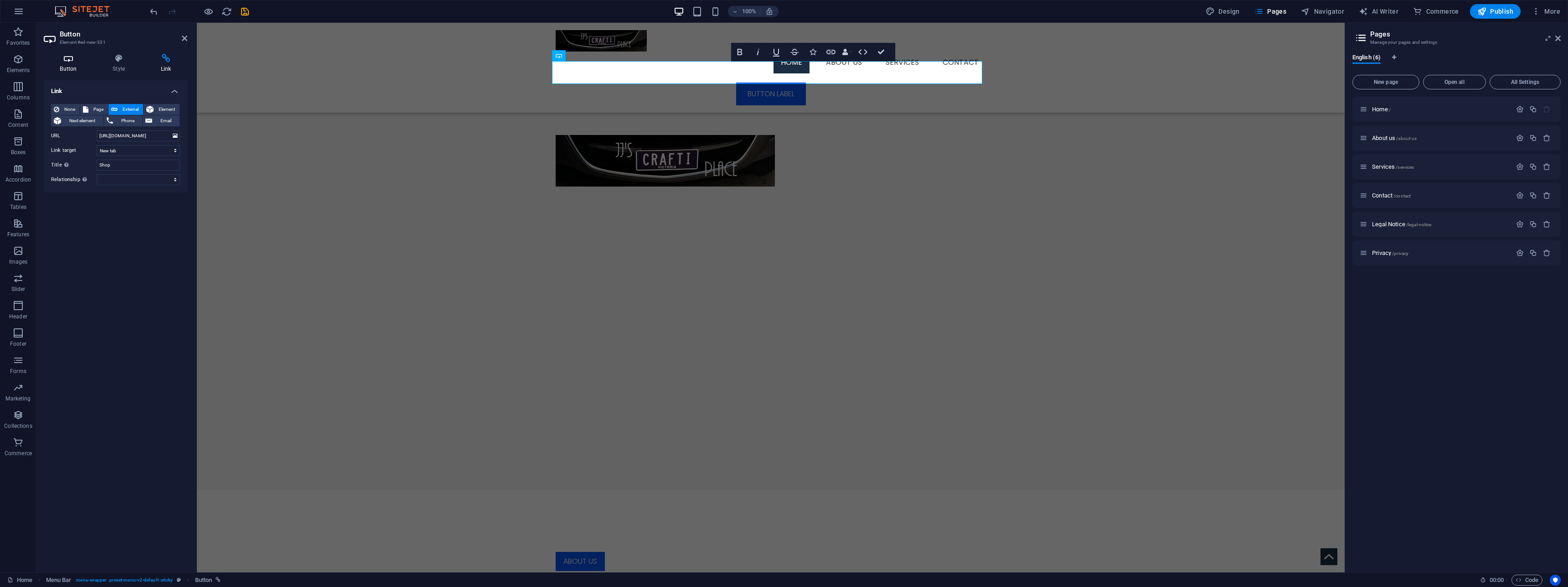
click at [75, 63] on icon at bounding box center [68, 58] width 49 height 9
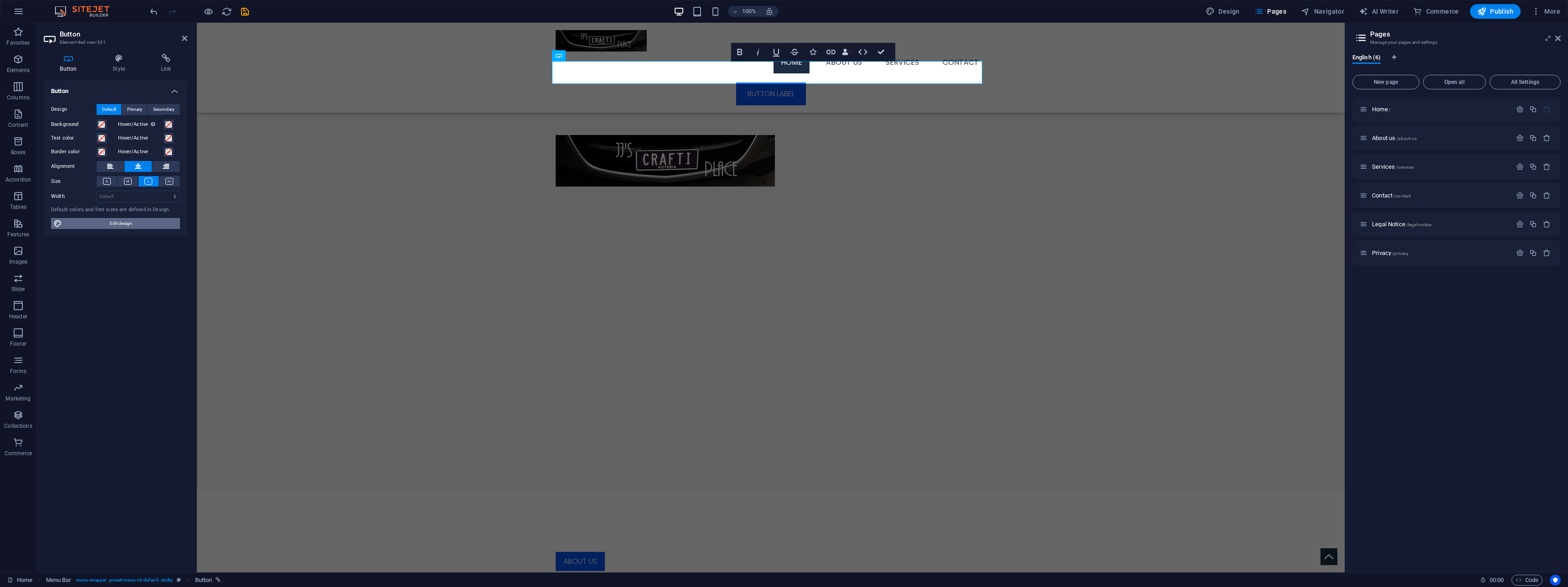
click at [94, 228] on span "Edit design" at bounding box center [121, 223] width 113 height 11
select select "px"
select select "300"
select select "px"
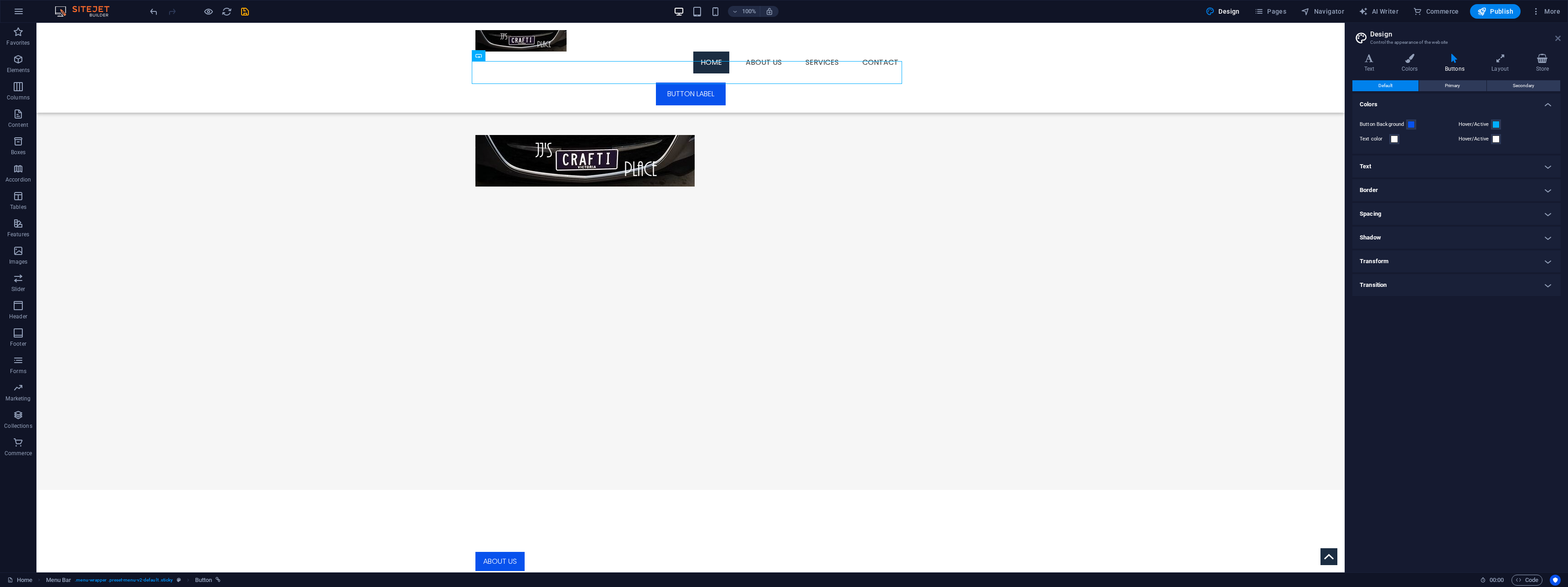
drag, startPoint x: 1557, startPoint y: 37, endPoint x: 1521, endPoint y: 13, distance: 43.3
click at [1557, 37] on icon at bounding box center [1558, 38] width 5 height 7
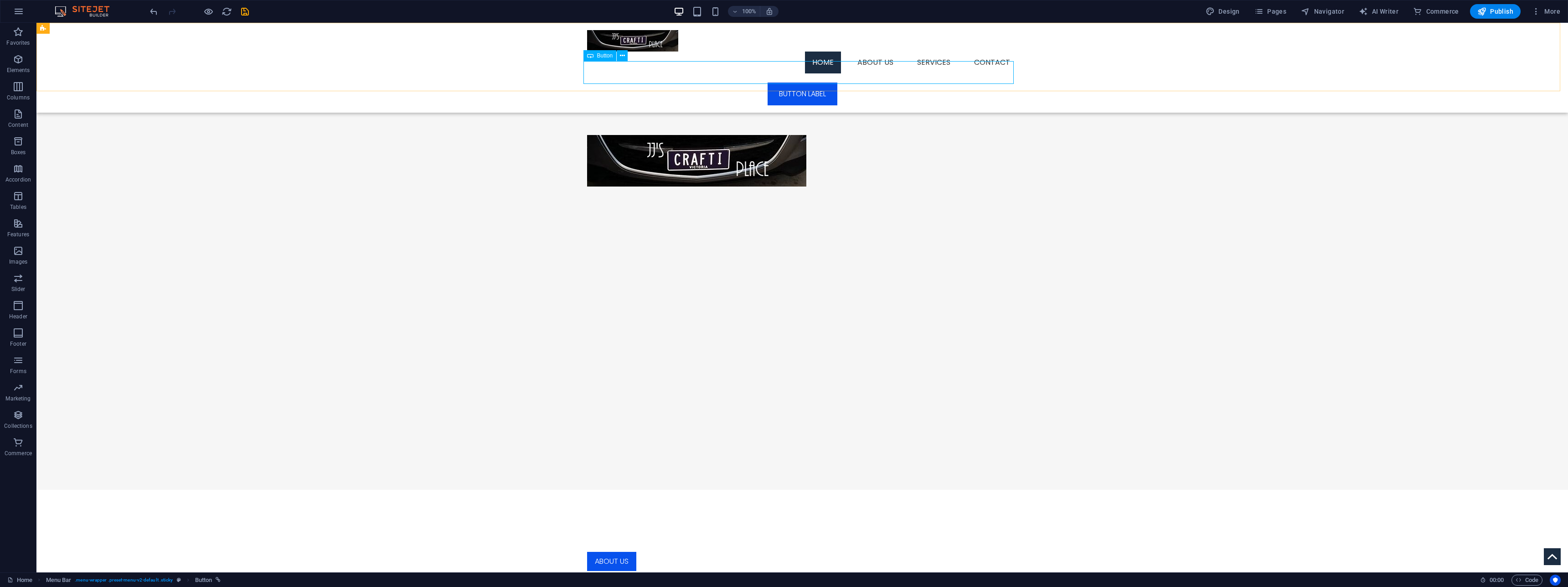
click at [785, 83] on div "Button label" at bounding box center [802, 94] width 430 height 23
click at [802, 83] on div "Button label" at bounding box center [802, 94] width 430 height 23
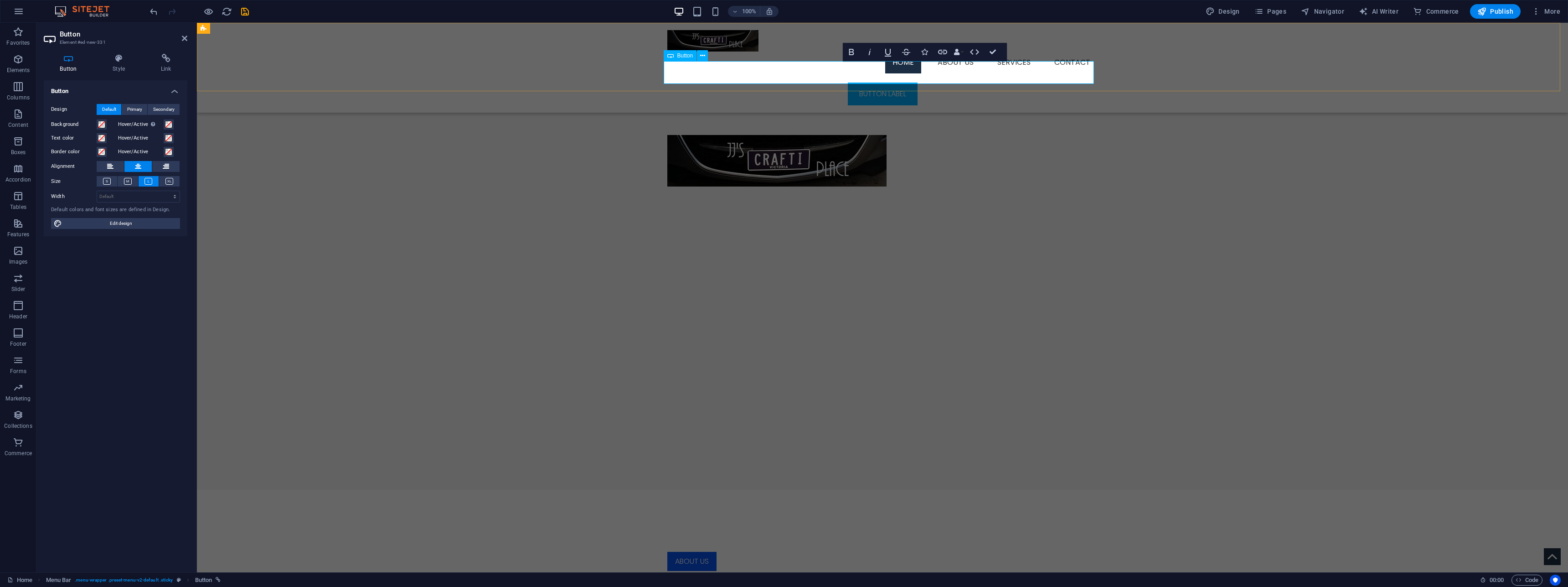
click at [882, 83] on link "Button label" at bounding box center [883, 94] width 70 height 23
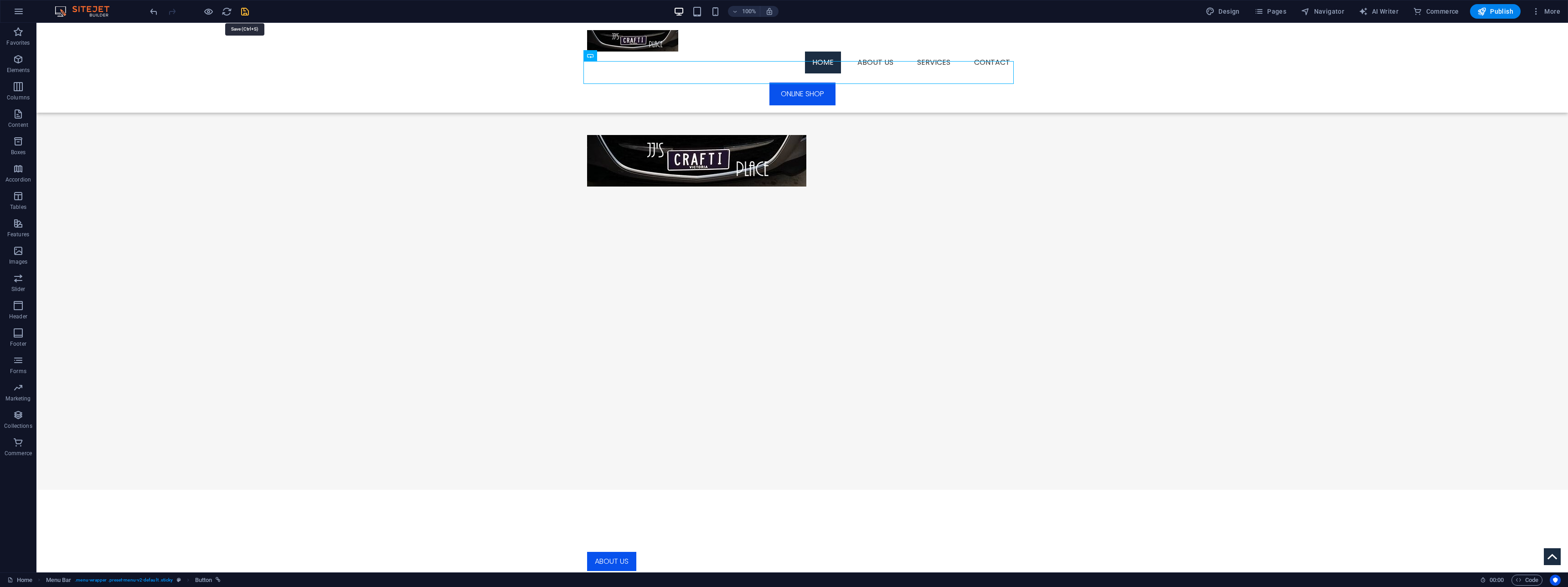
click at [246, 10] on icon "save" at bounding box center [245, 11] width 10 height 10
drag, startPoint x: 247, startPoint y: 11, endPoint x: 785, endPoint y: 57, distance: 540.0
click at [247, 11] on div at bounding box center [199, 12] width 102 height 15
click at [1492, 8] on span "Publish" at bounding box center [1495, 11] width 36 height 9
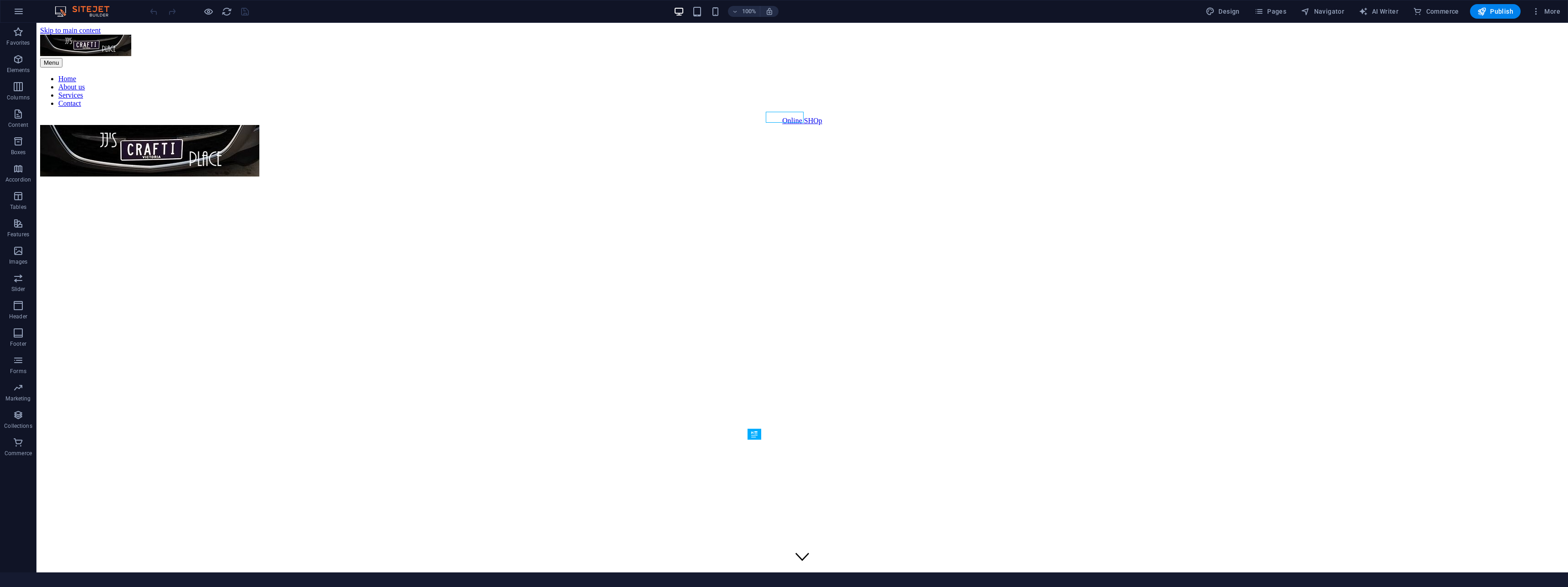
scroll to position [351, 0]
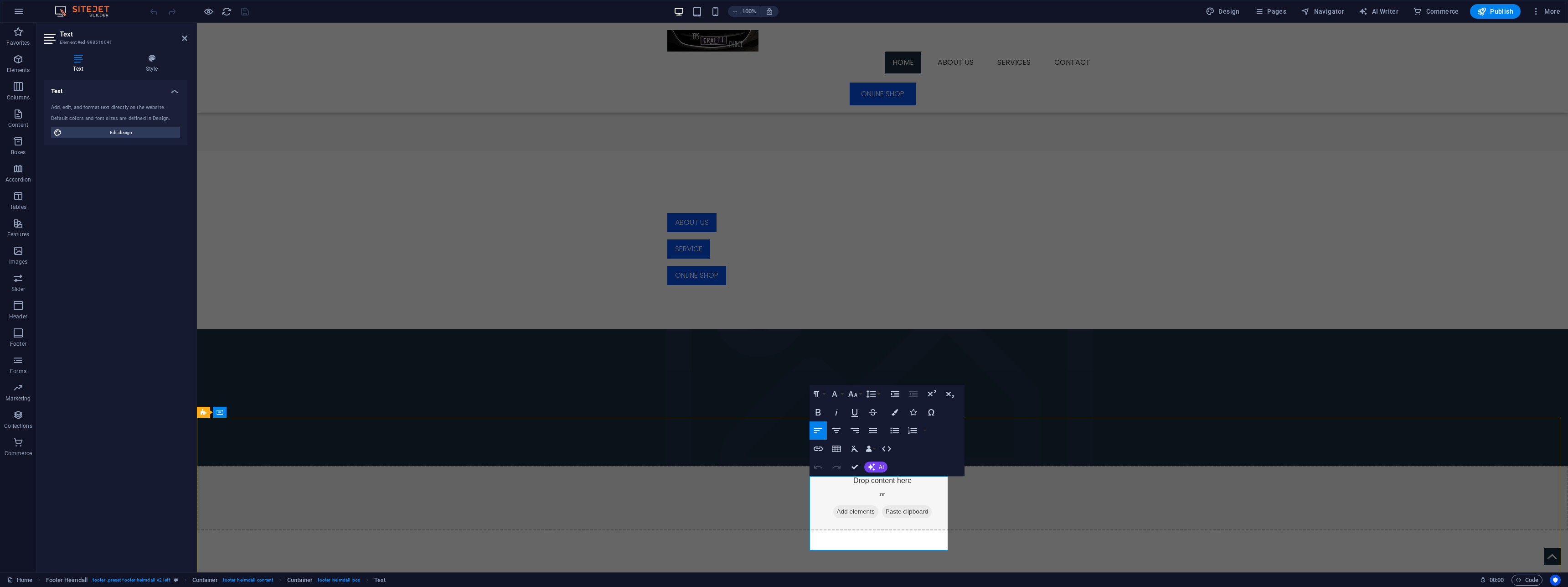
scroll to position [356, 0]
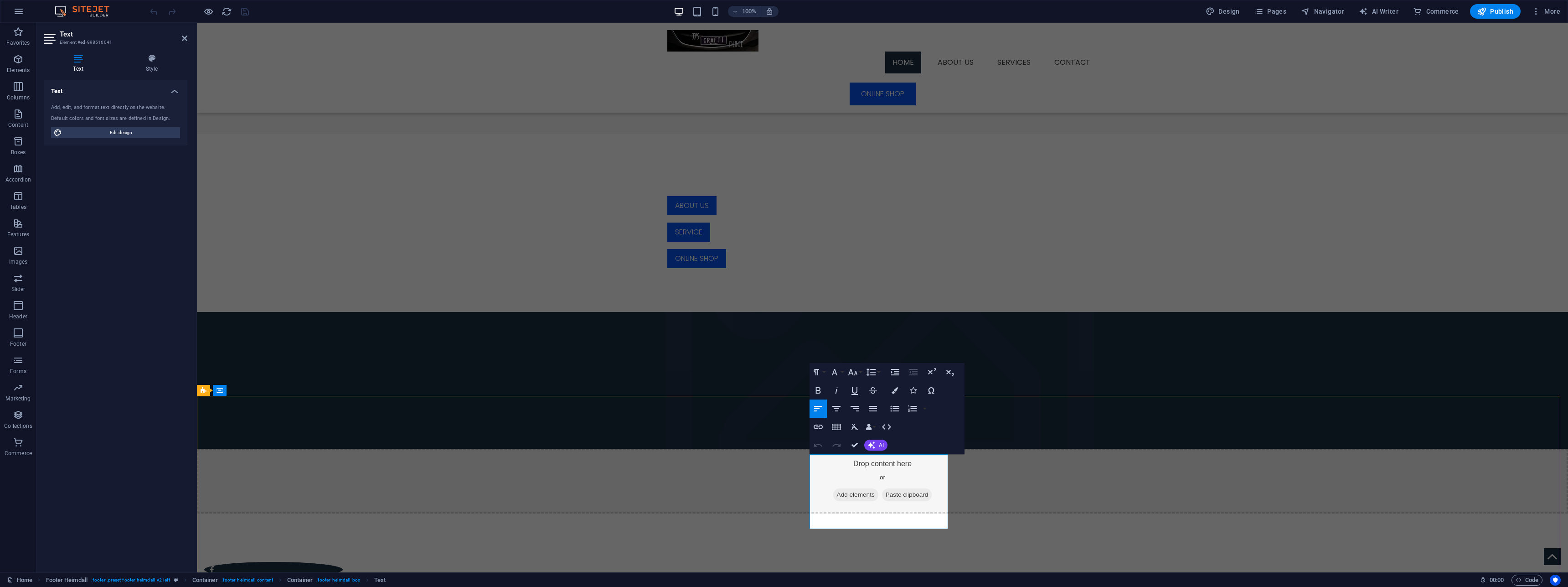
drag, startPoint x: 812, startPoint y: 496, endPoint x: 821, endPoint y: 498, distance: 9.2
drag, startPoint x: 854, startPoint y: 496, endPoint x: 805, endPoint y: 486, distance: 50.0
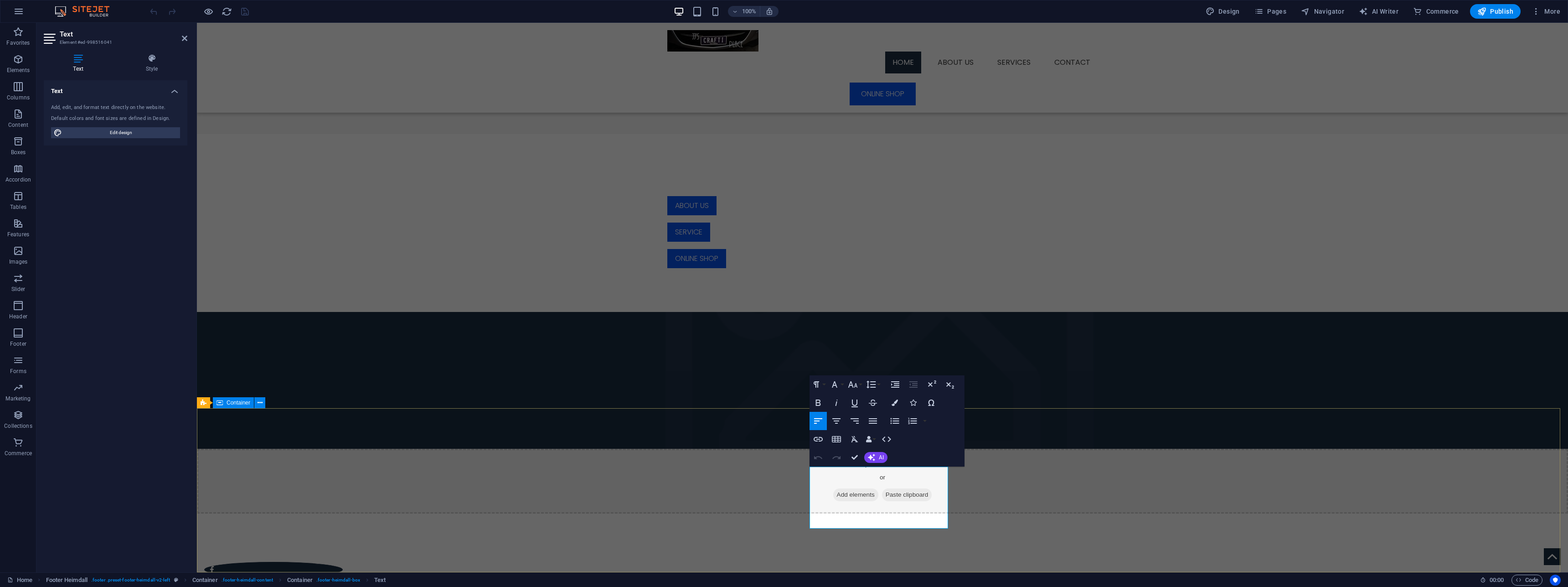
scroll to position [343, 0]
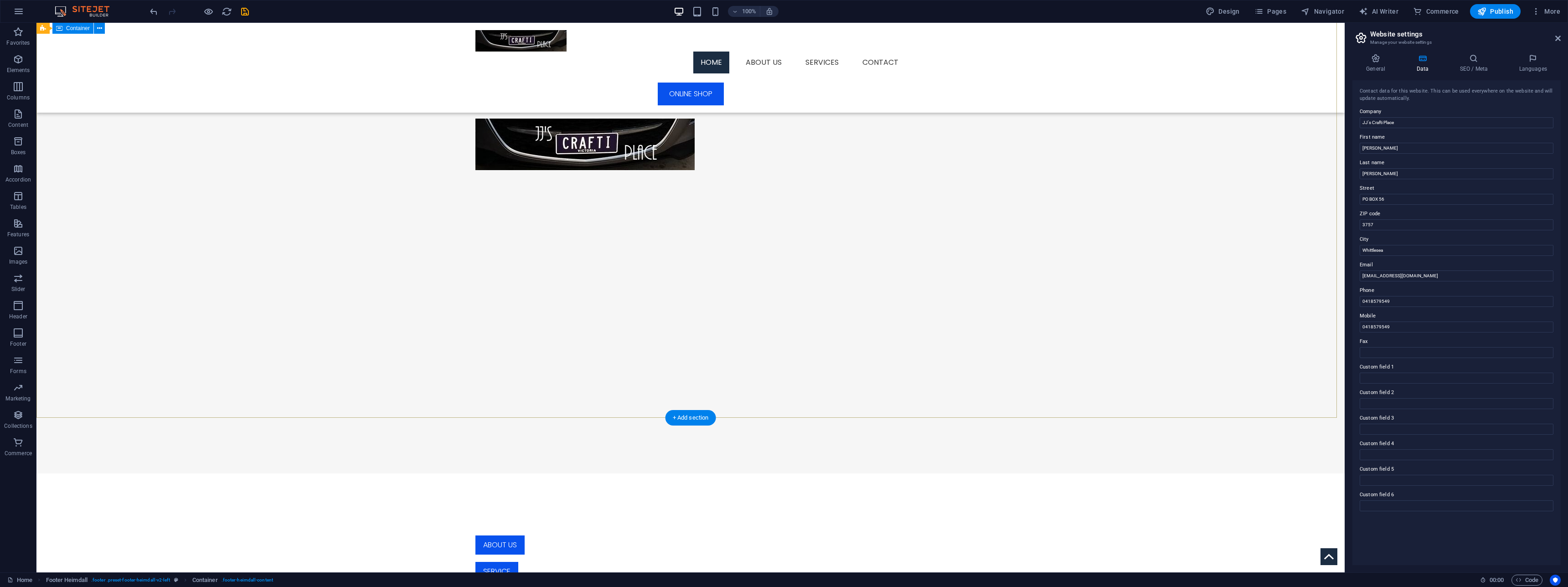
scroll to position [0, 0]
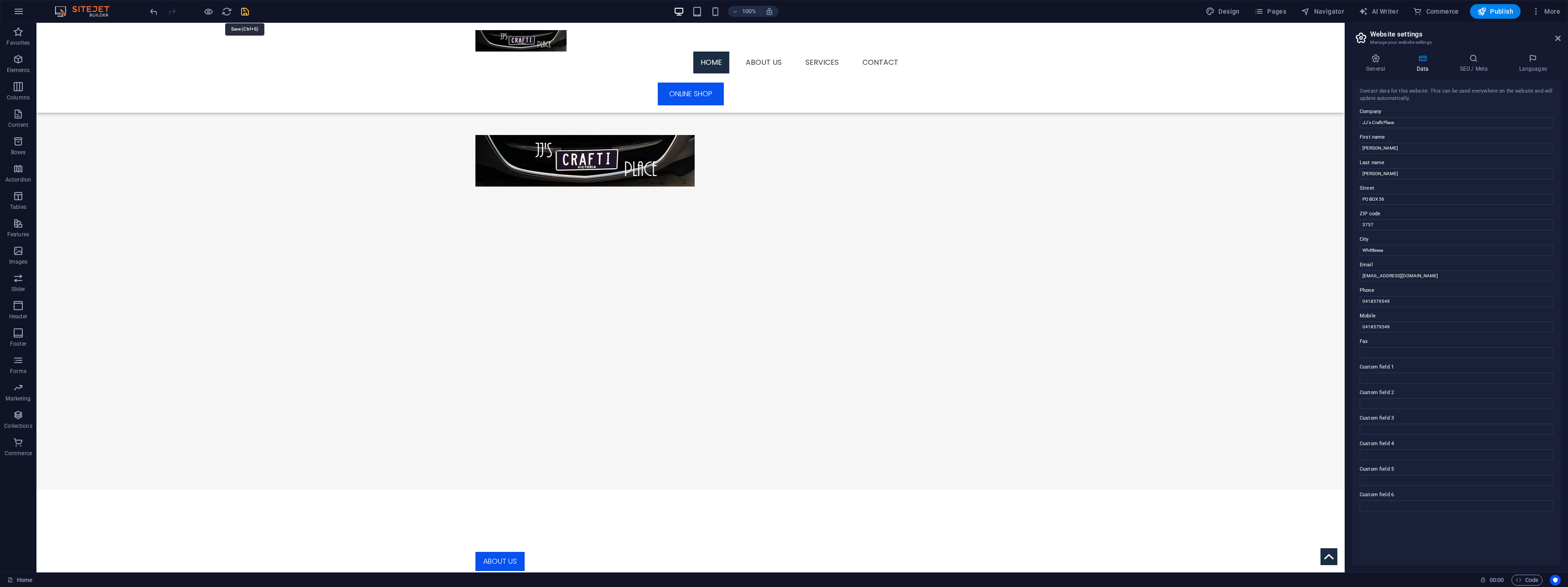
click at [242, 9] on icon "save" at bounding box center [245, 11] width 10 height 10
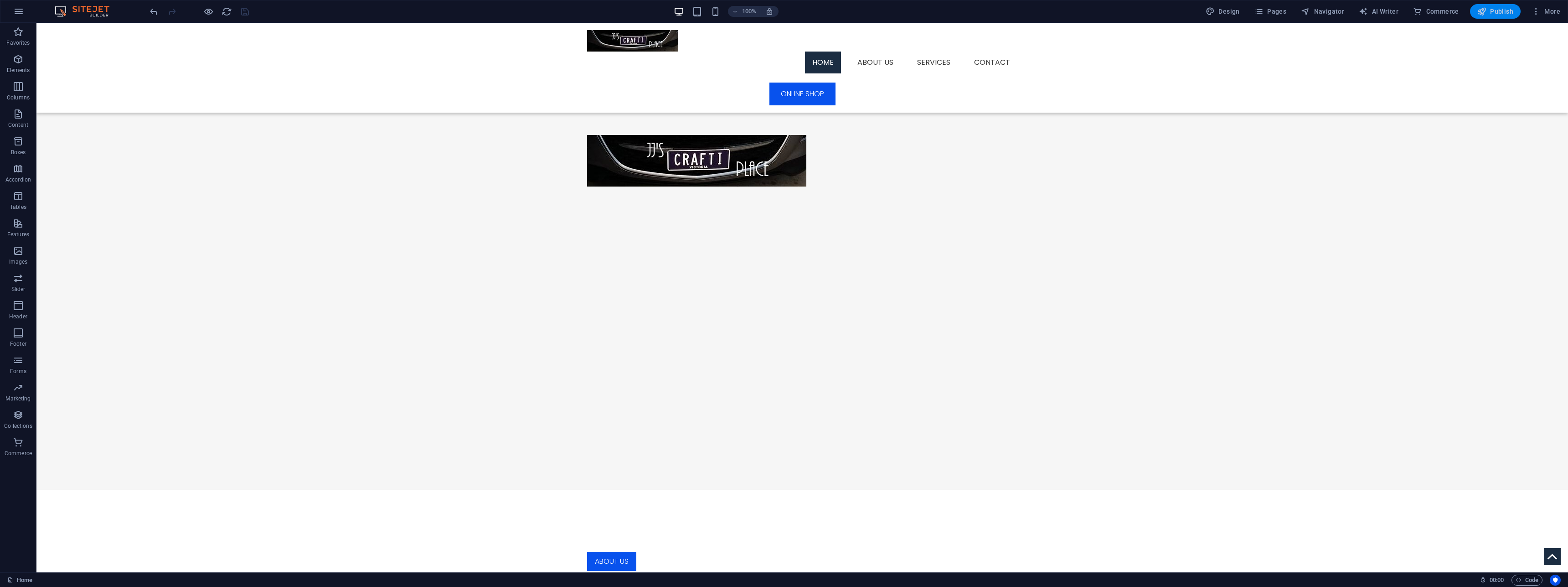
click at [1510, 7] on span "Publish" at bounding box center [1495, 11] width 36 height 9
